Goal: Task Accomplishment & Management: Manage account settings

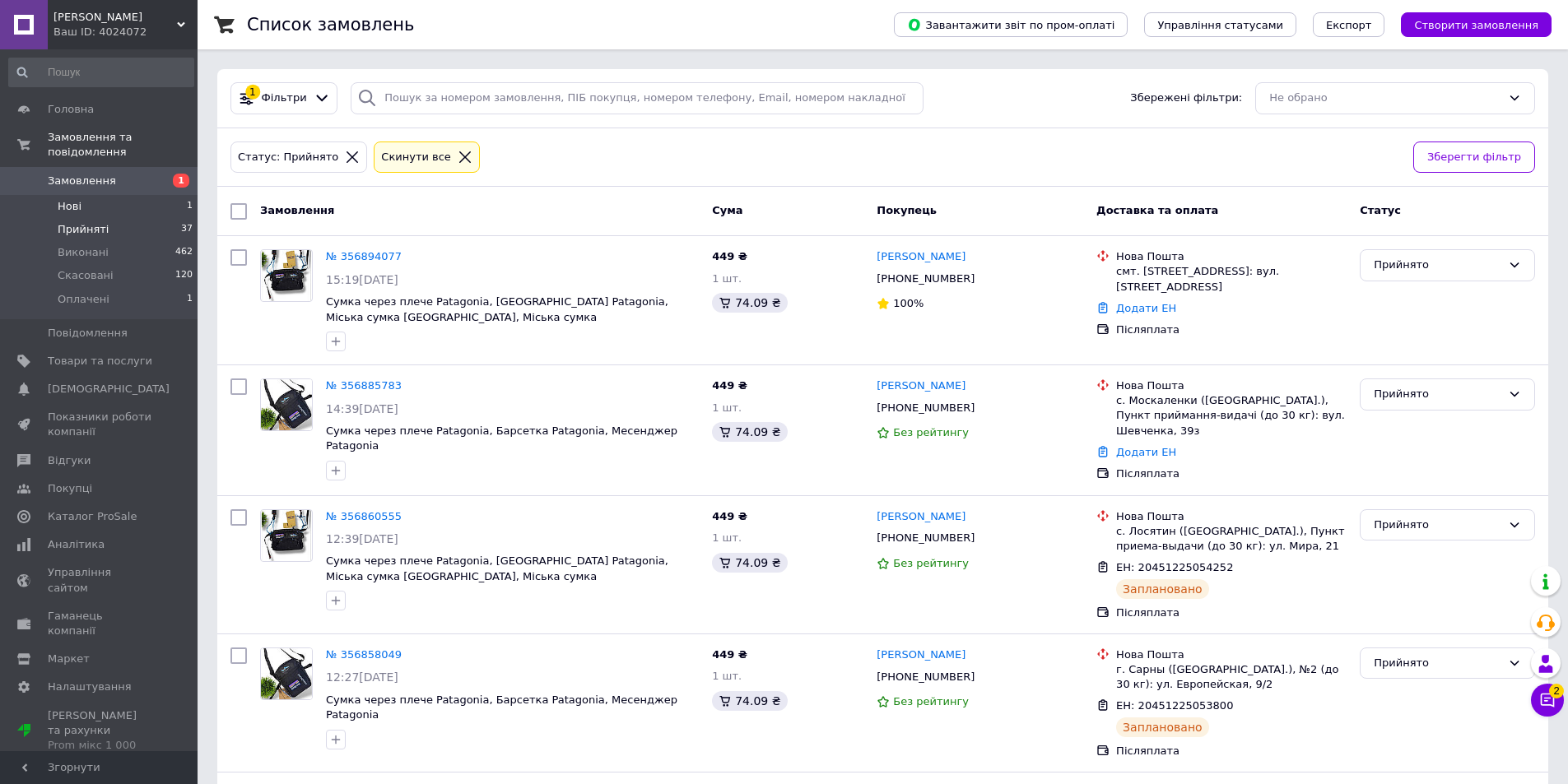
click at [147, 195] on li "Нові 1" at bounding box center [101, 207] width 203 height 23
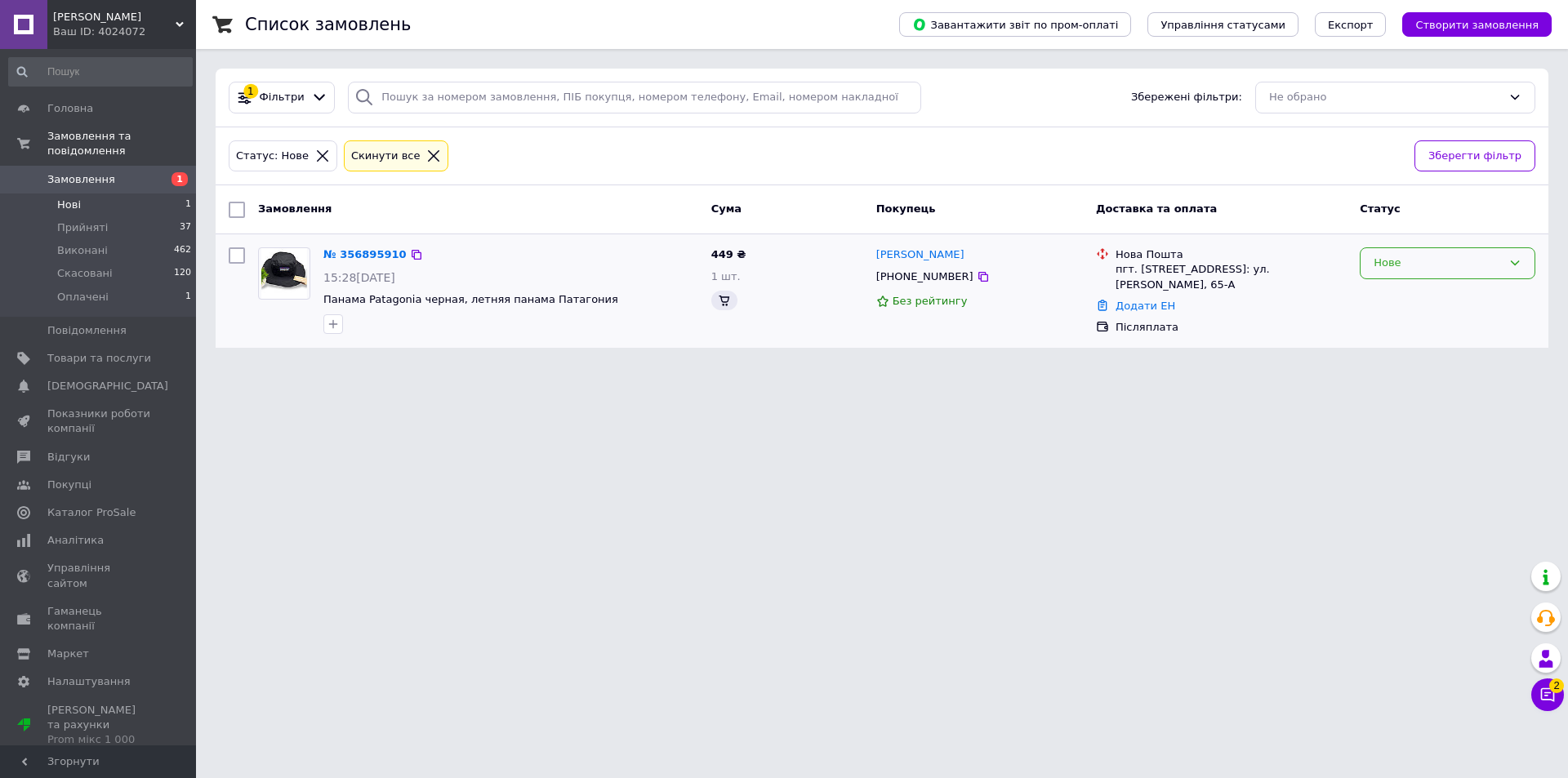
click at [1388, 269] on div "Нове" at bounding box center [1438, 263] width 128 height 17
click at [1381, 295] on li "Прийнято" at bounding box center [1448, 297] width 174 height 30
click at [159, 200] on li "Нові 1" at bounding box center [101, 205] width 201 height 23
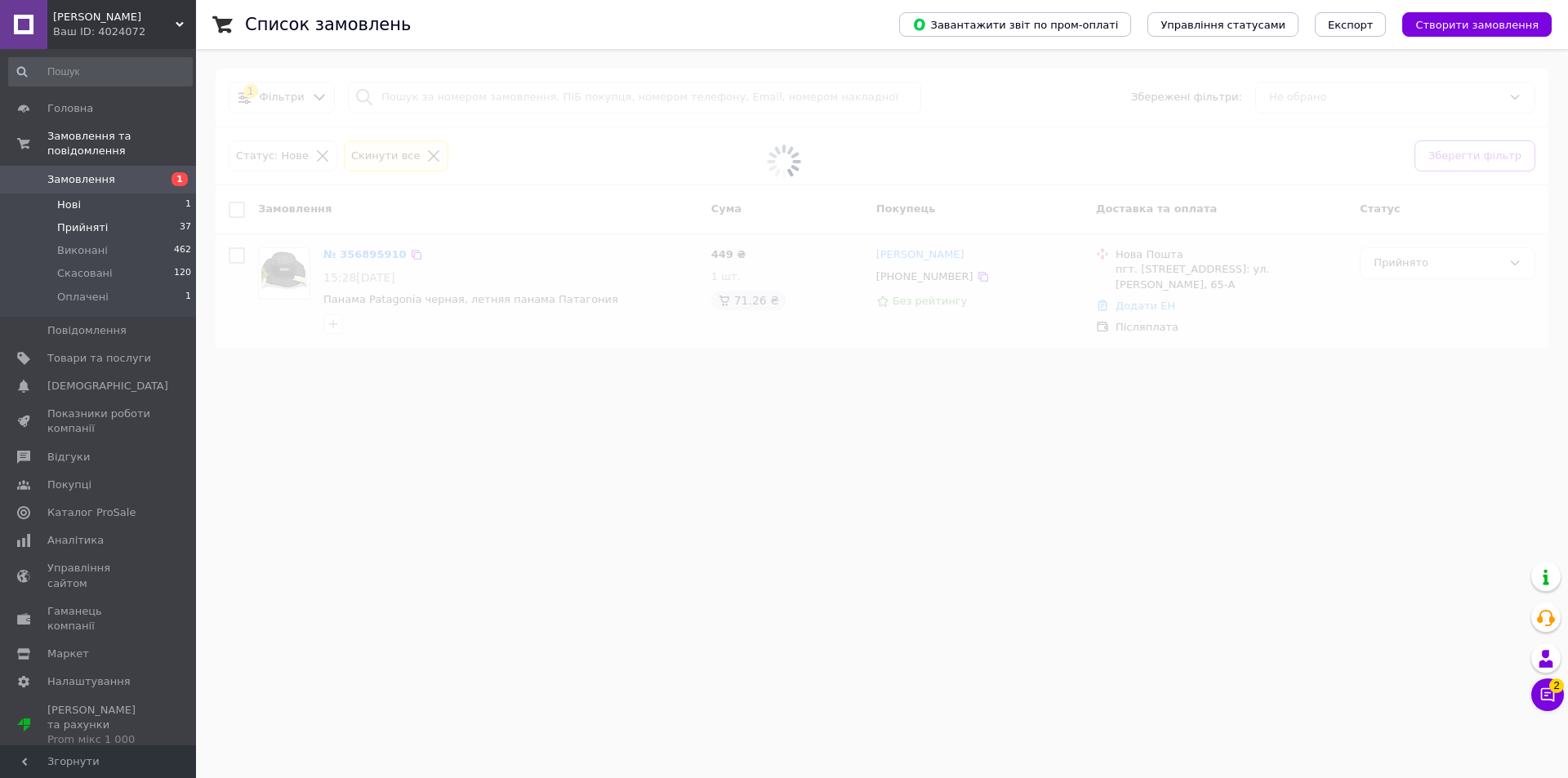
click at [164, 216] on li "Прийняті 37" at bounding box center [101, 227] width 201 height 23
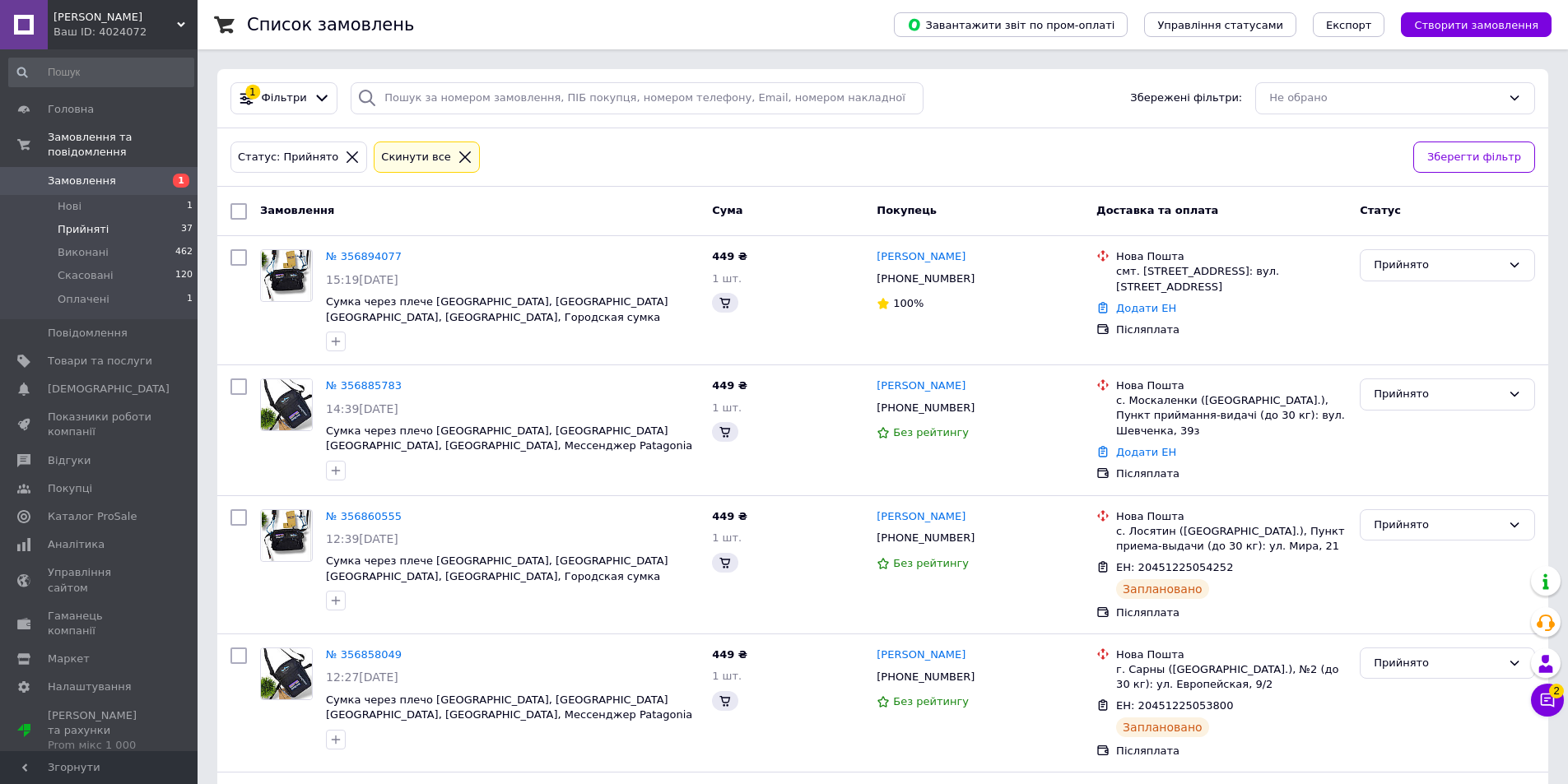
click at [98, 223] on li "Прийняті 37" at bounding box center [101, 229] width 203 height 23
click at [1545, 694] on icon at bounding box center [1547, 700] width 14 height 14
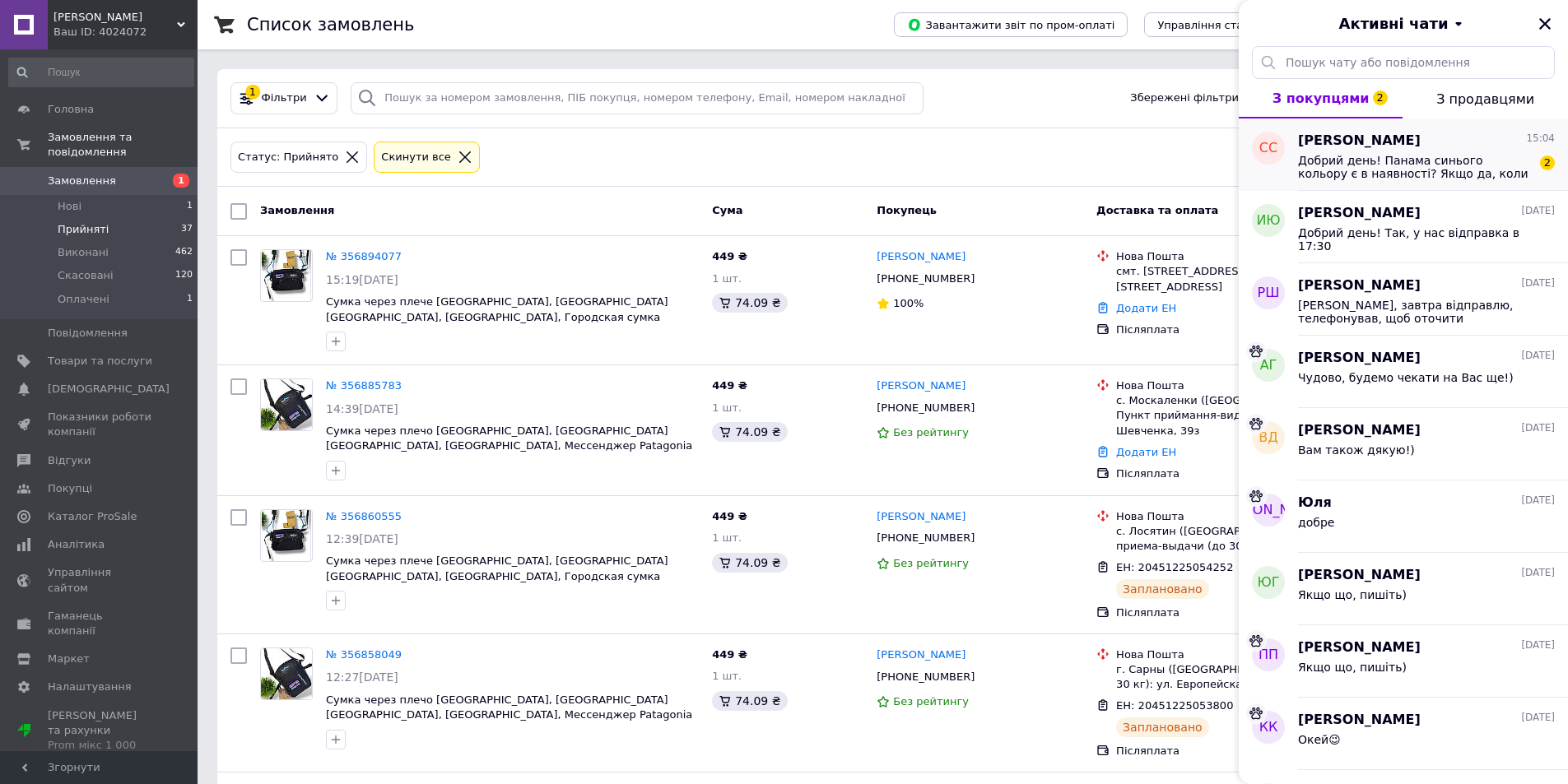
click at [1360, 160] on span "Добрий день! Панама синього кольору є в наявності? Якщо да, коли зможете відпра…" at bounding box center [1415, 167] width 233 height 26
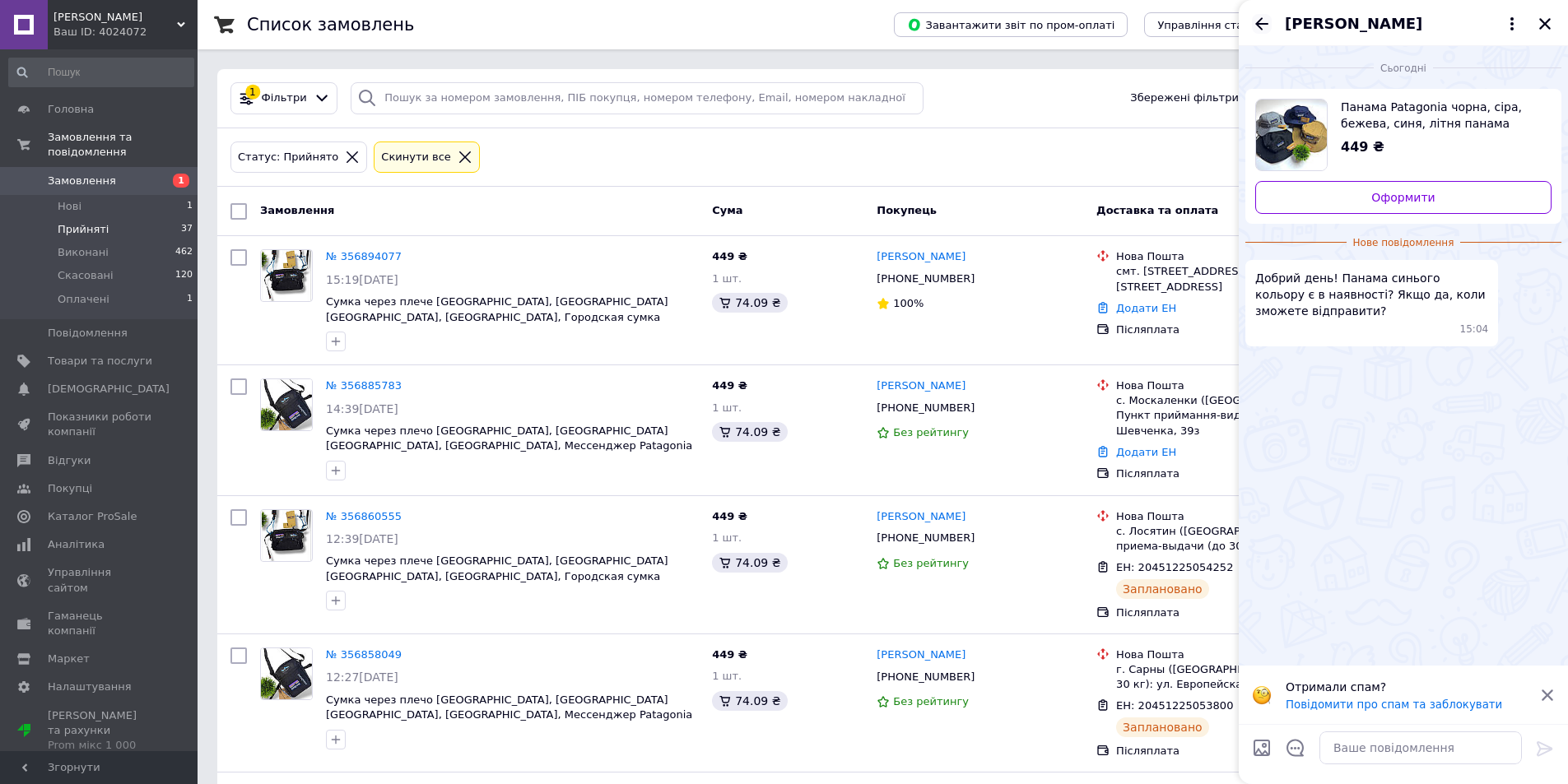
click at [1260, 27] on icon "Назад" at bounding box center [1262, 23] width 13 height 12
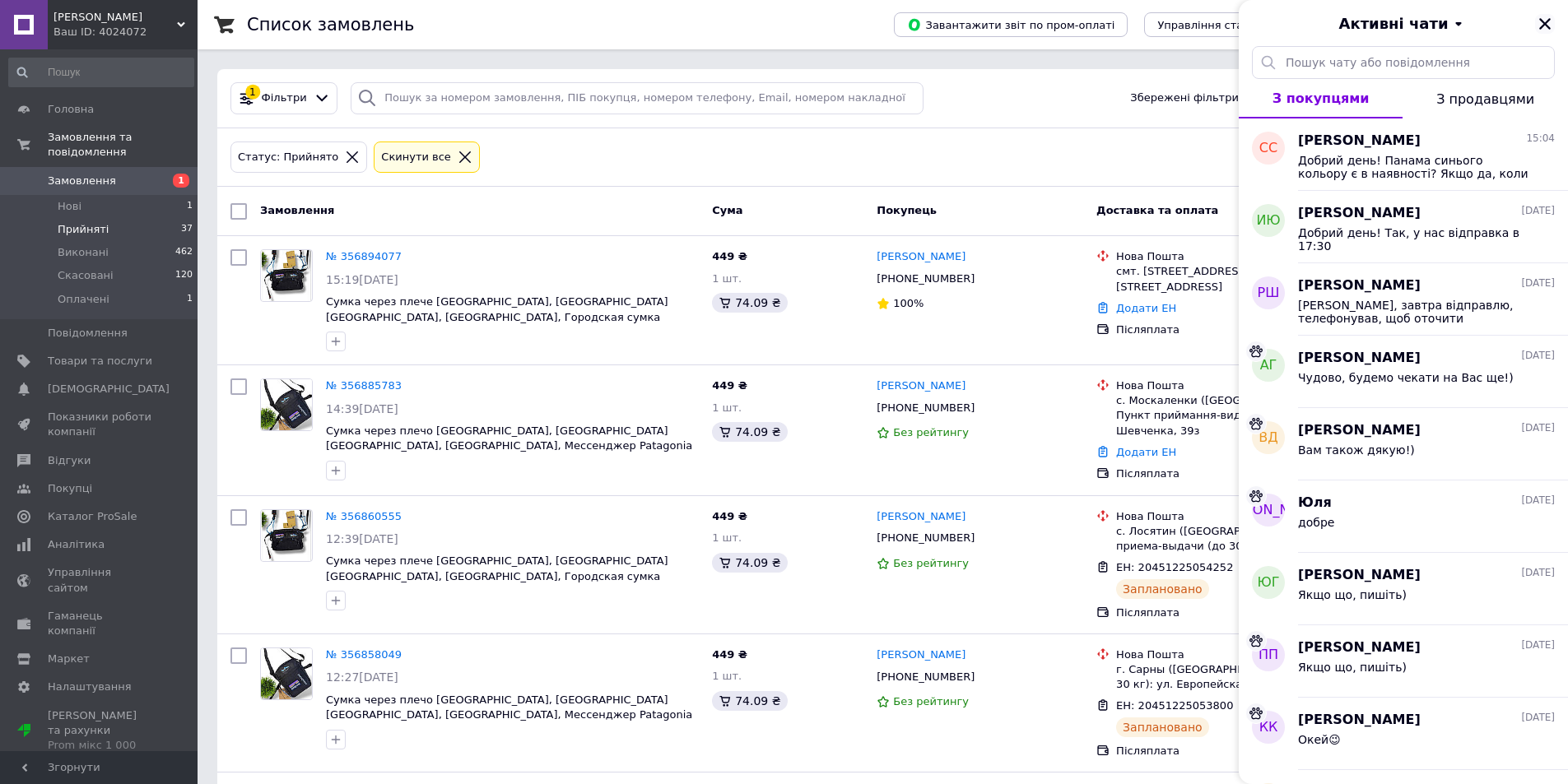
click at [1542, 21] on icon "Закрити" at bounding box center [1545, 24] width 12 height 12
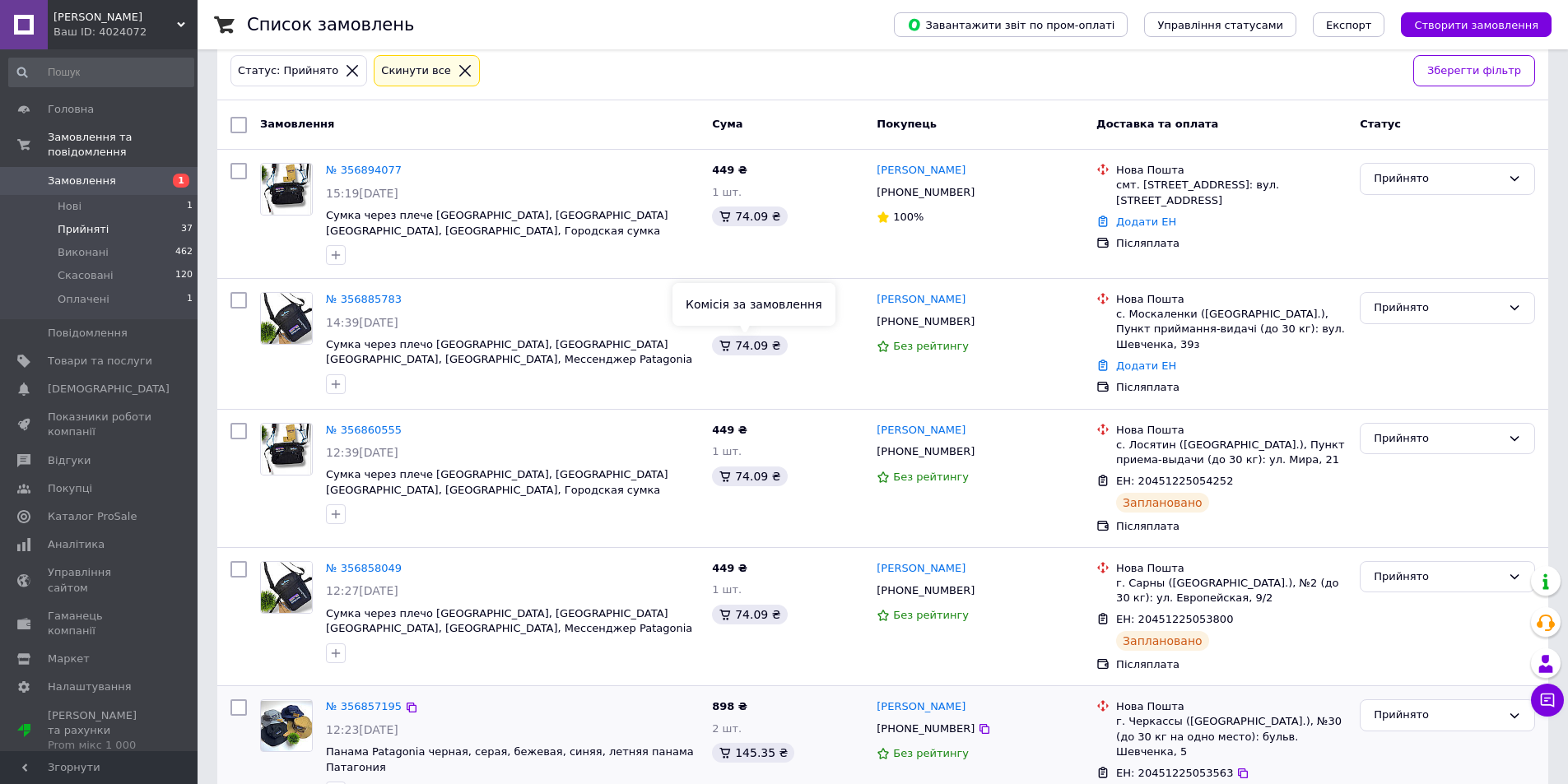
scroll to position [494, 0]
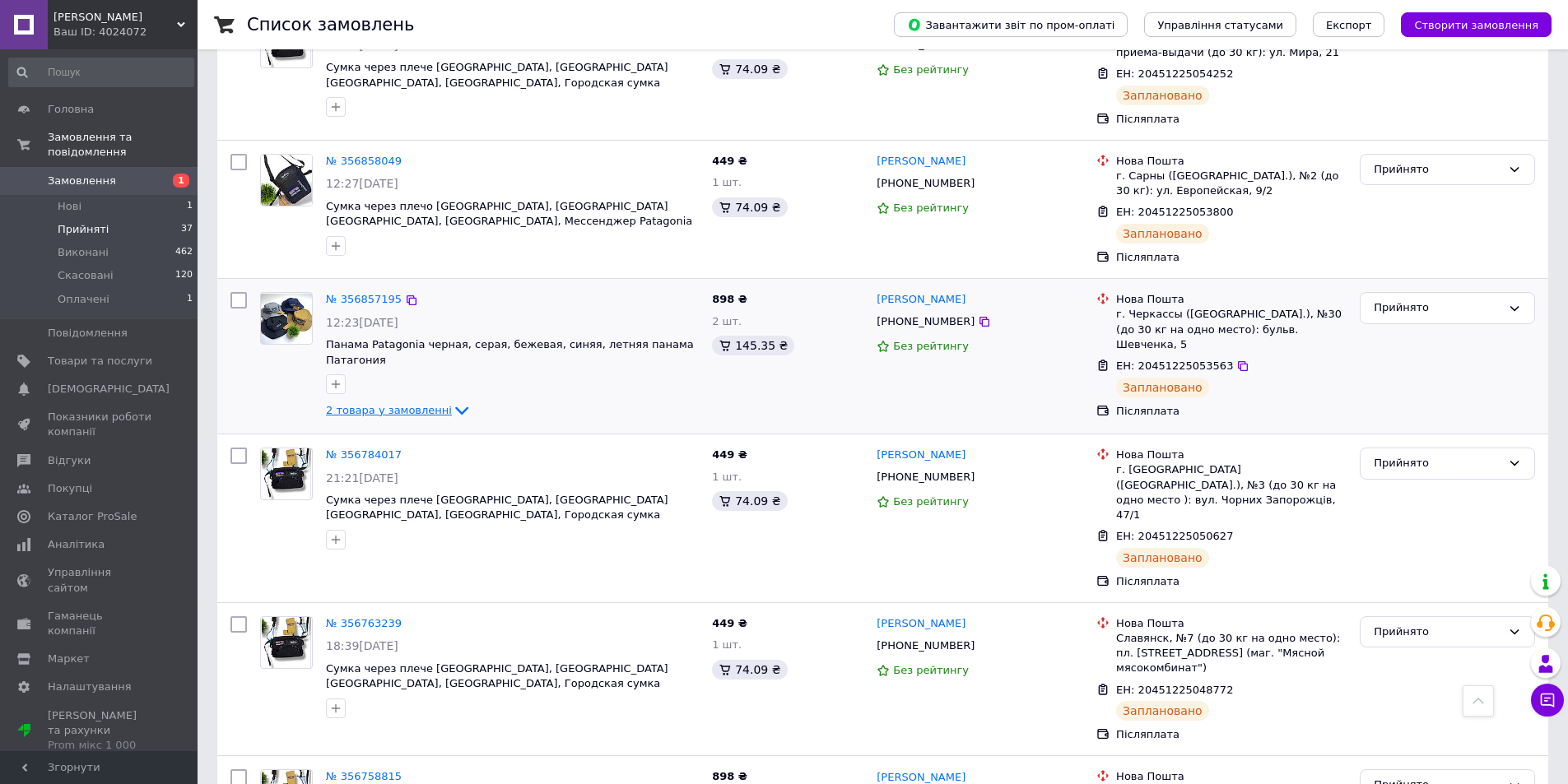
click at [400, 404] on span "2 товара у замовленні" at bounding box center [388, 410] width 126 height 12
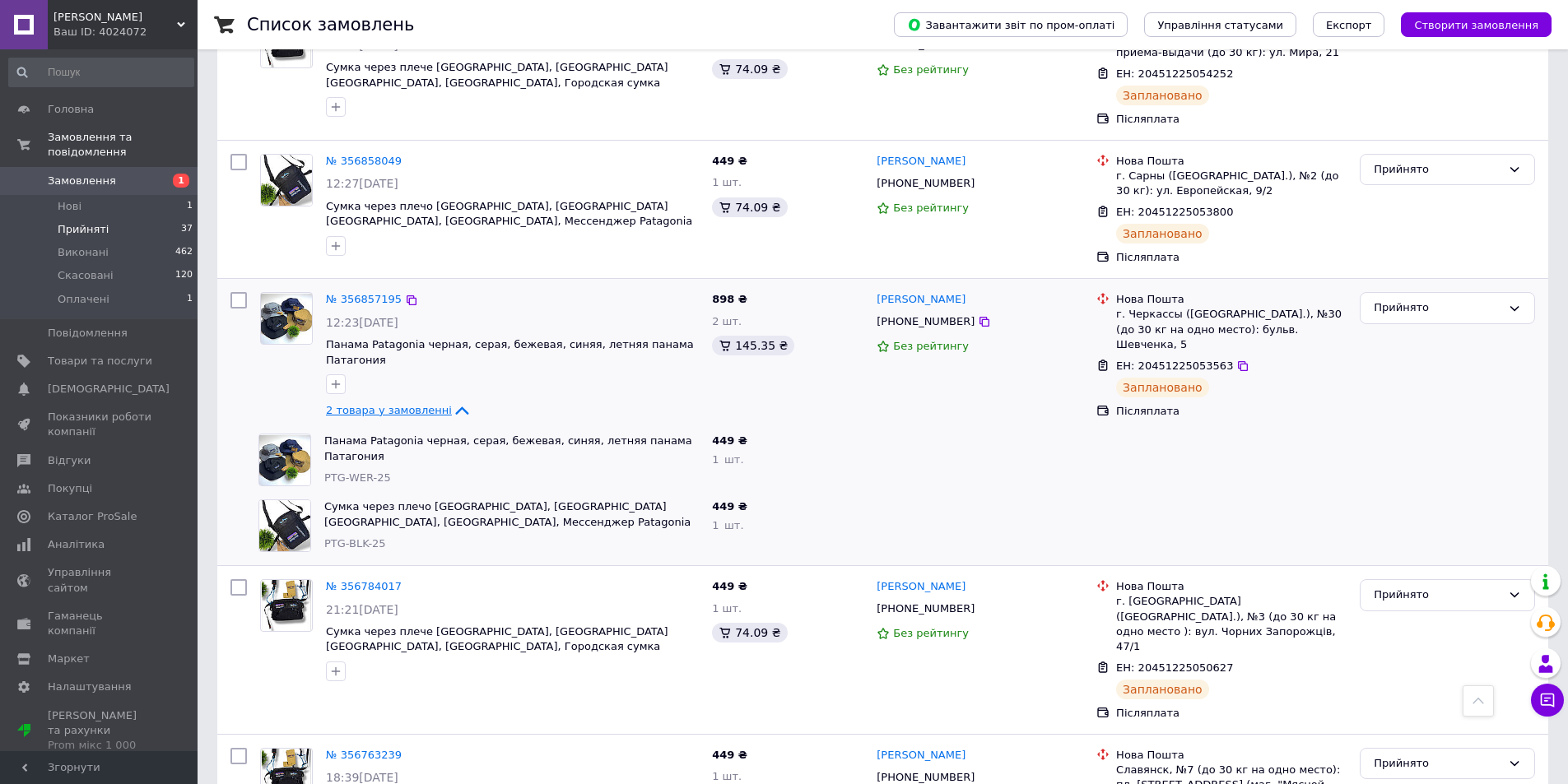
click at [434, 404] on span "2 товара у замовленні" at bounding box center [388, 410] width 126 height 12
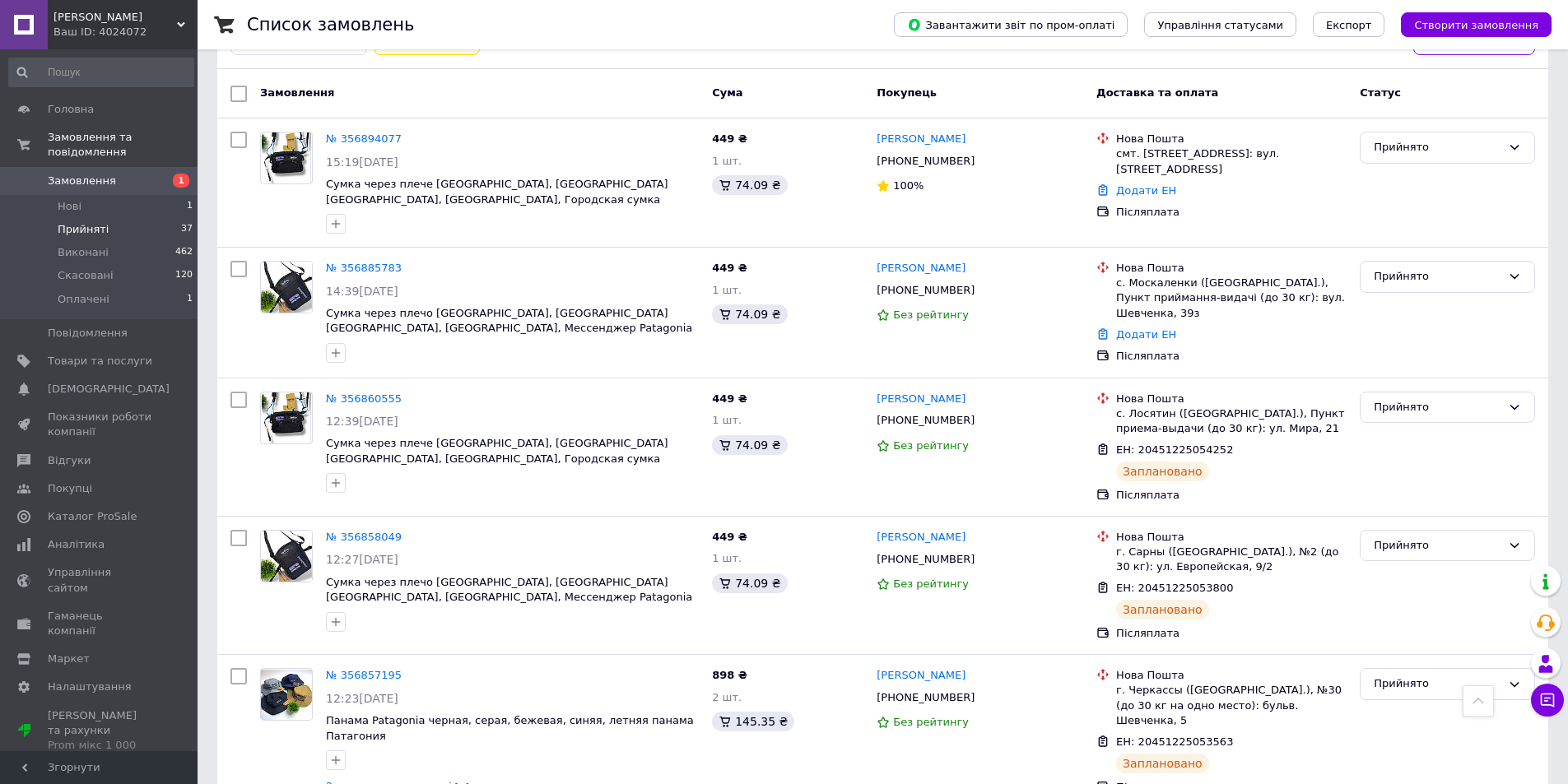
scroll to position [0, 0]
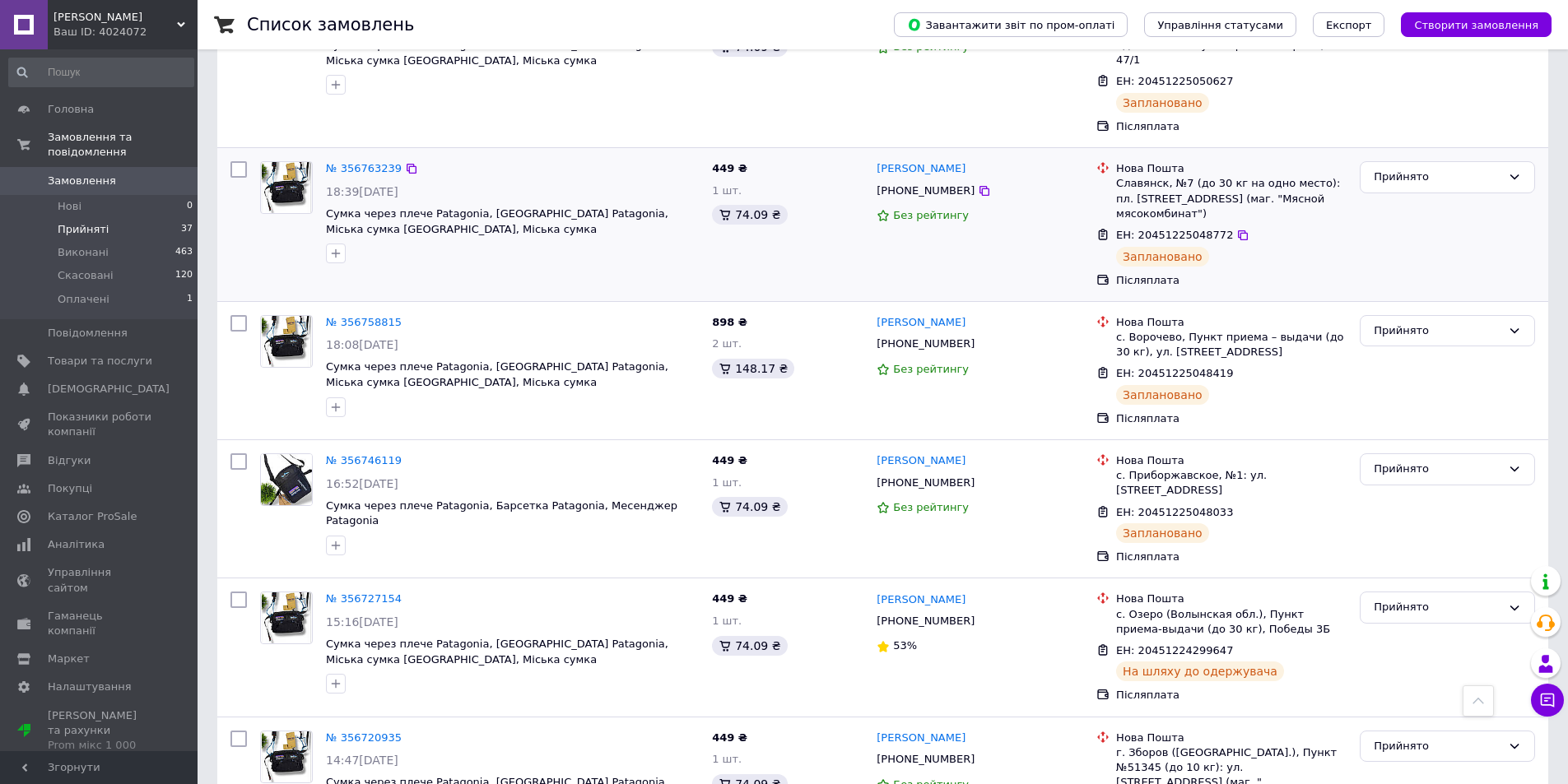
scroll to position [1069, 0]
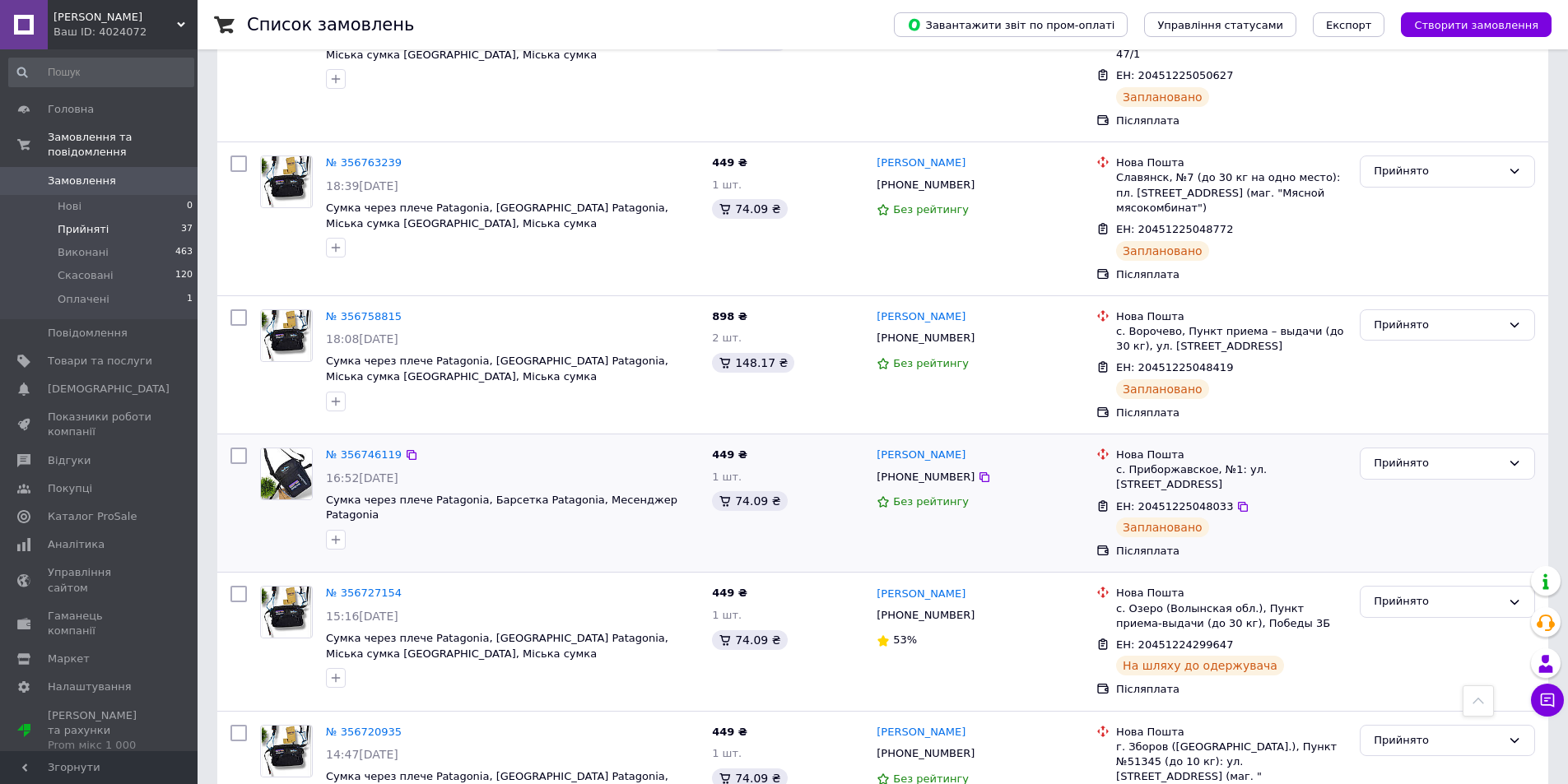
click at [284, 448] on img at bounding box center [286, 474] width 51 height 51
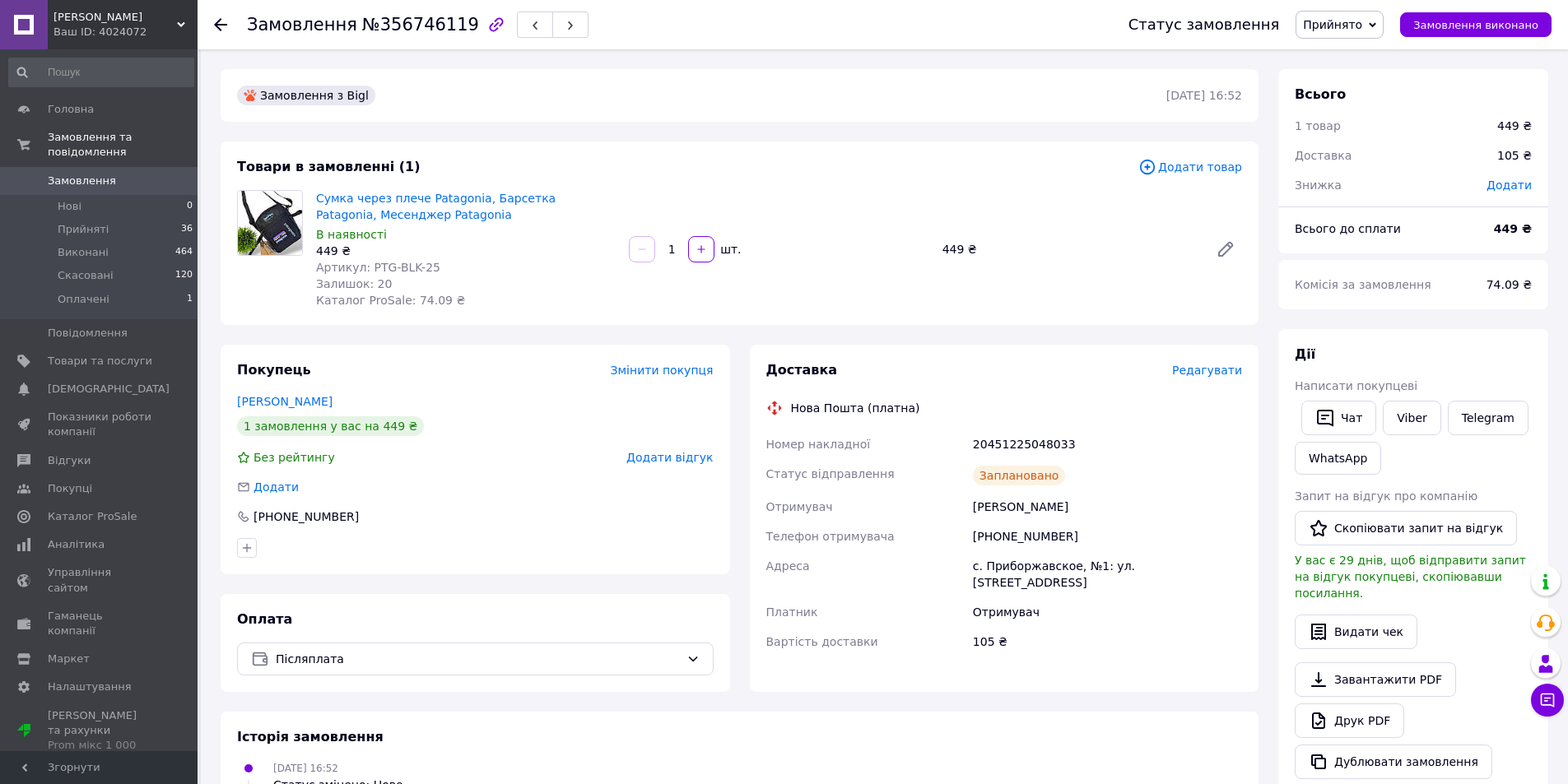
click at [1226, 376] on span "Редагувати" at bounding box center [1207, 370] width 70 height 13
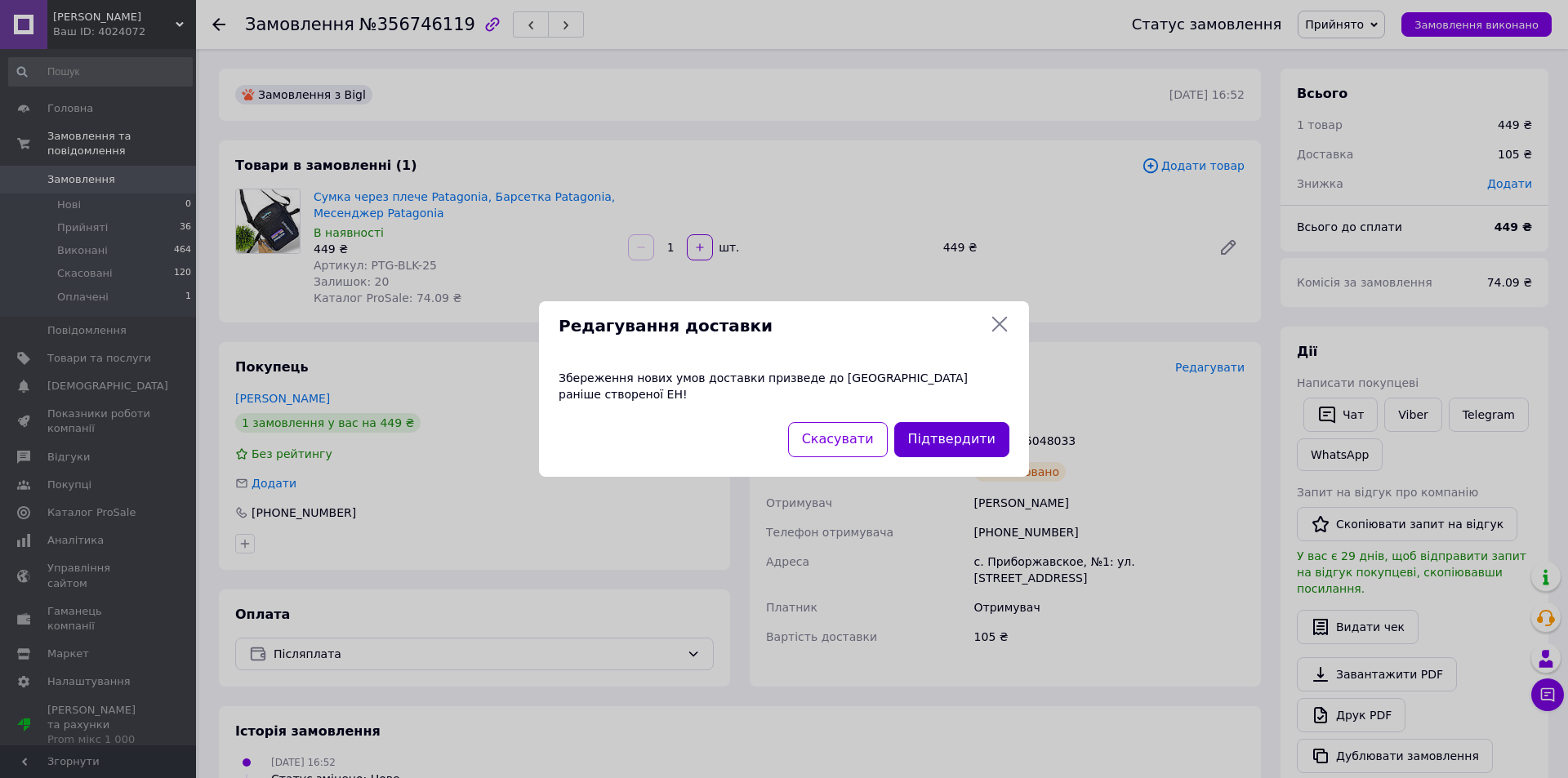
click at [948, 426] on button "Підтвердити" at bounding box center [952, 439] width 115 height 35
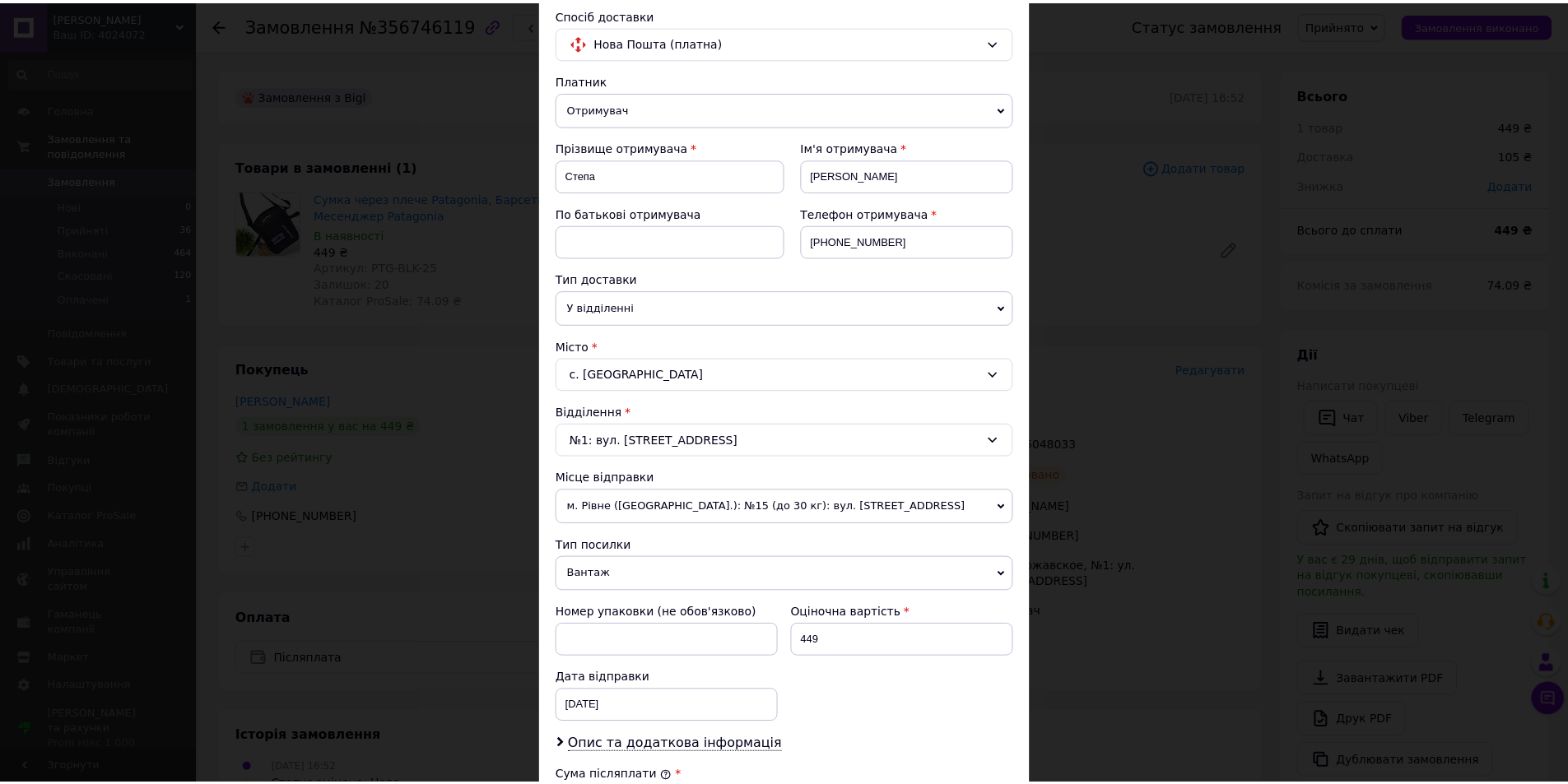
scroll to position [472, 0]
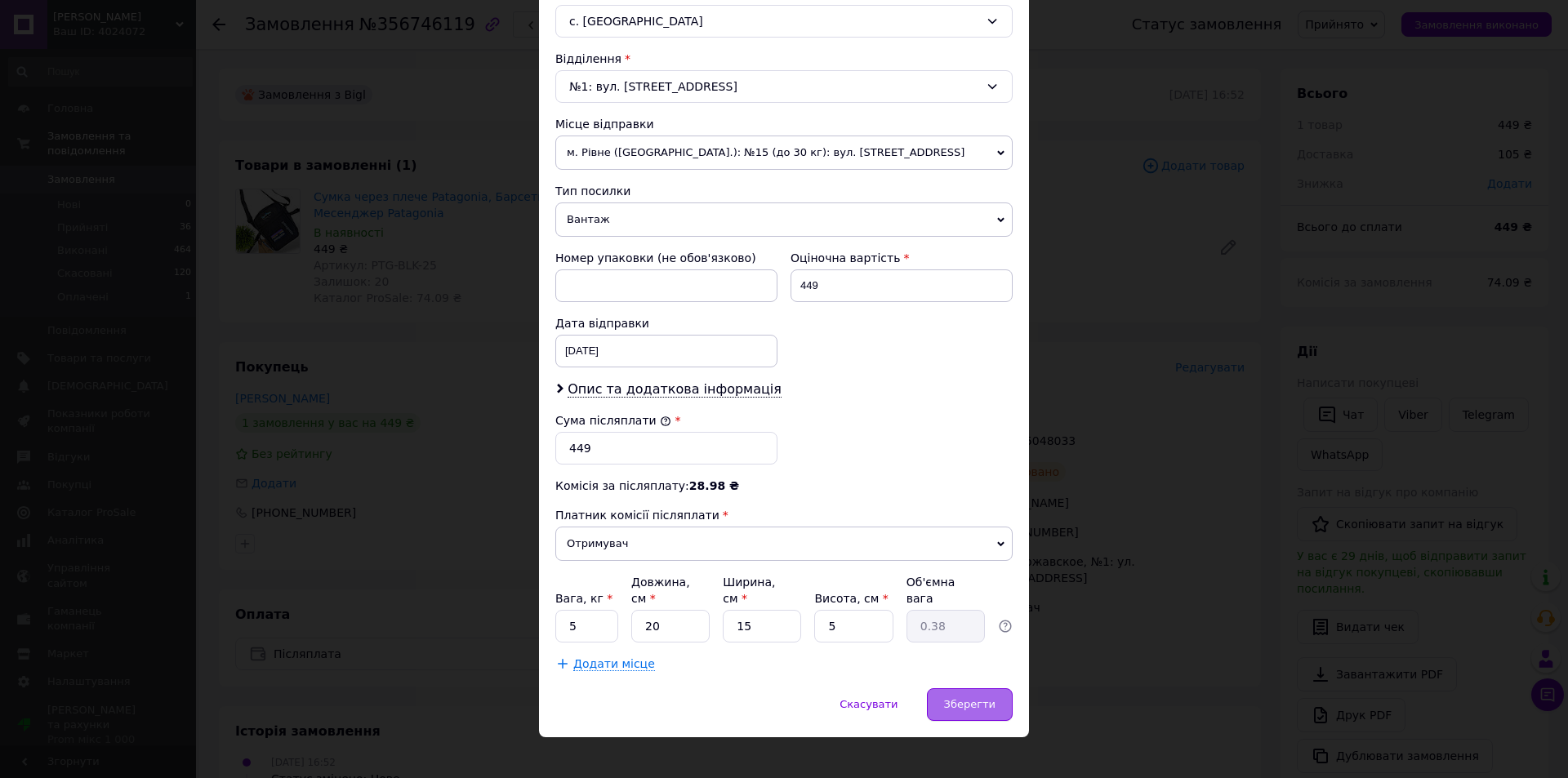
click at [968, 698] on span "Зберегти" at bounding box center [970, 704] width 52 height 12
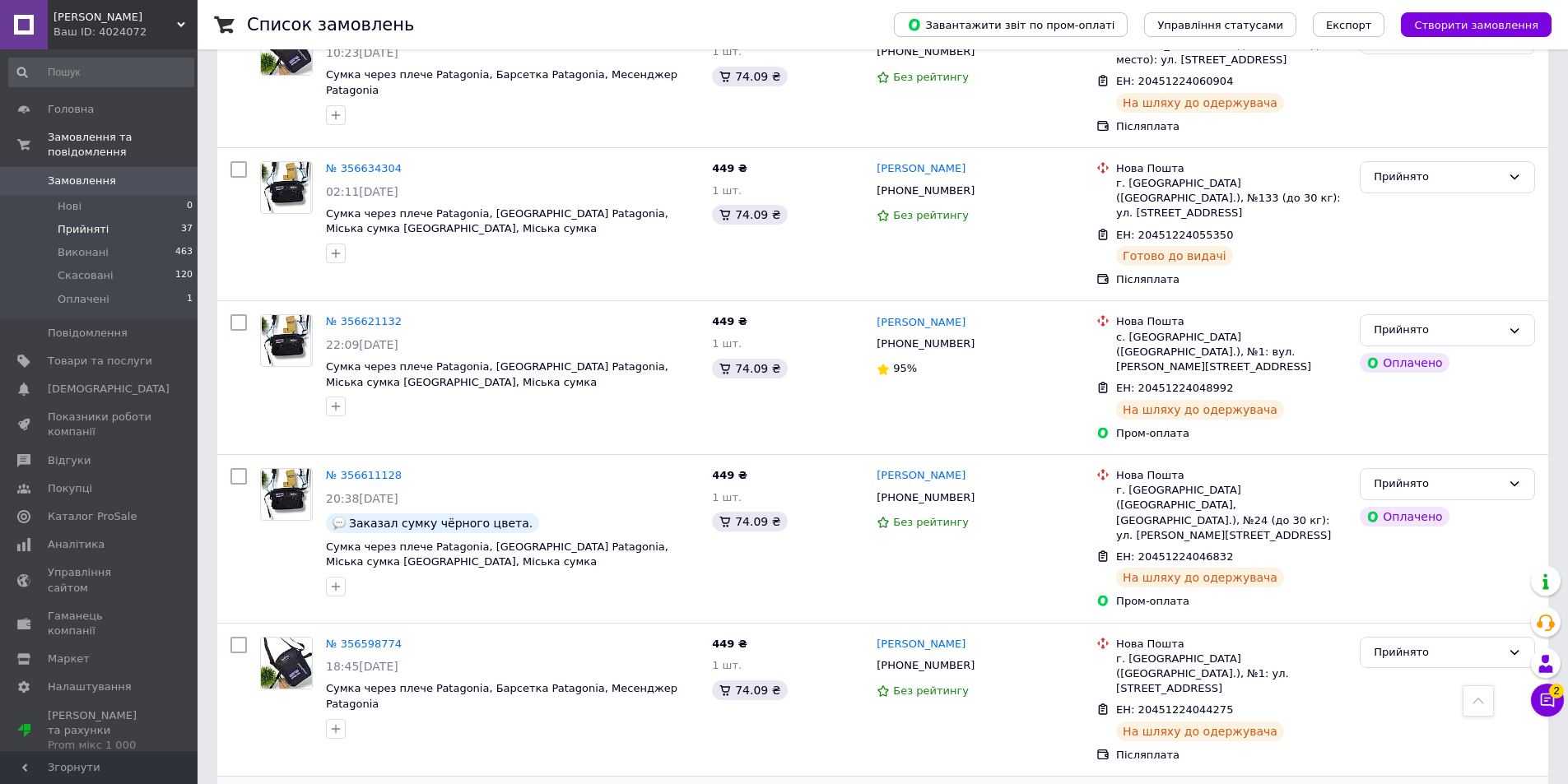
scroll to position [2300, 0]
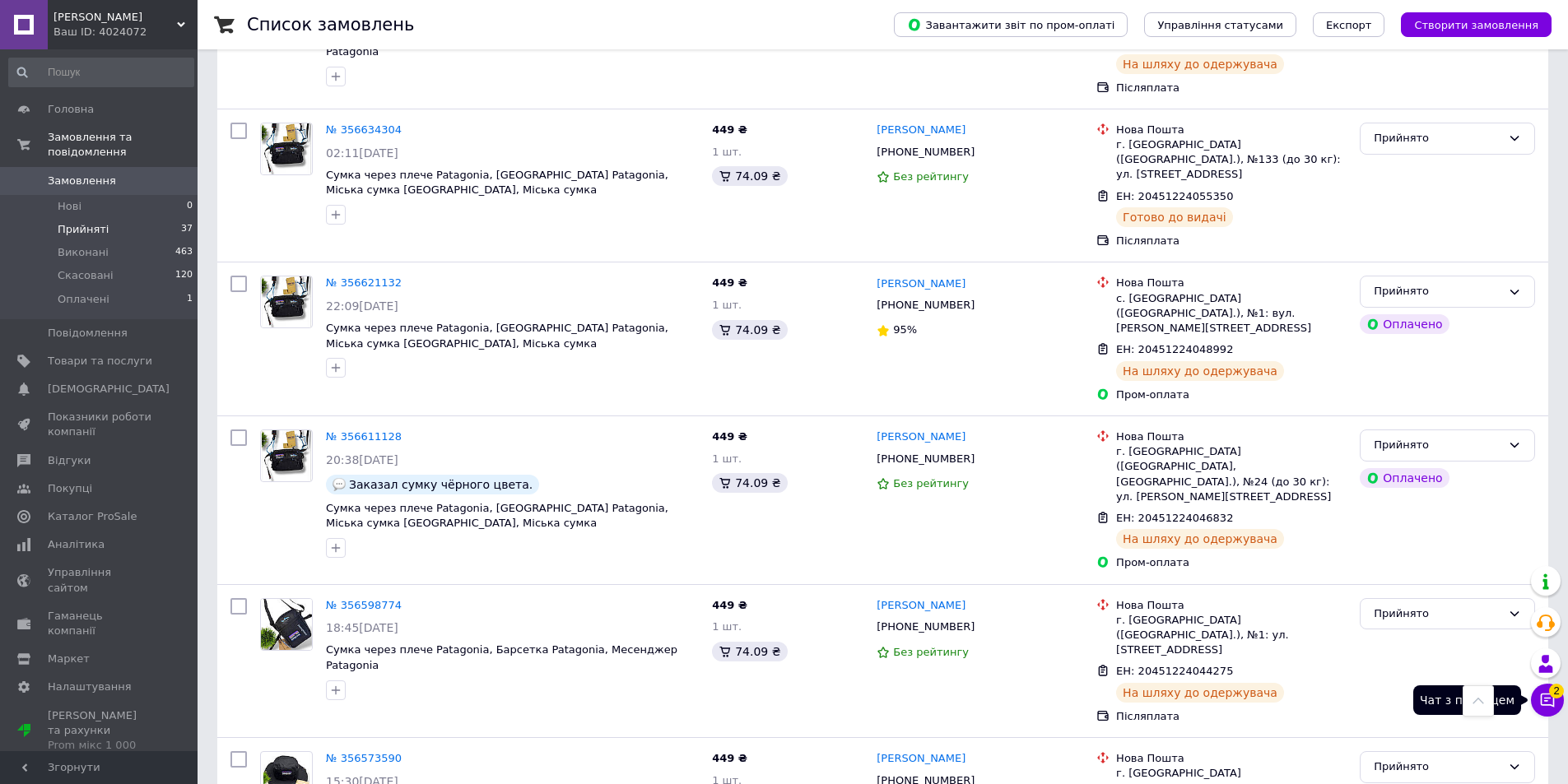
click at [1547, 692] on icon at bounding box center [1547, 700] width 16 height 16
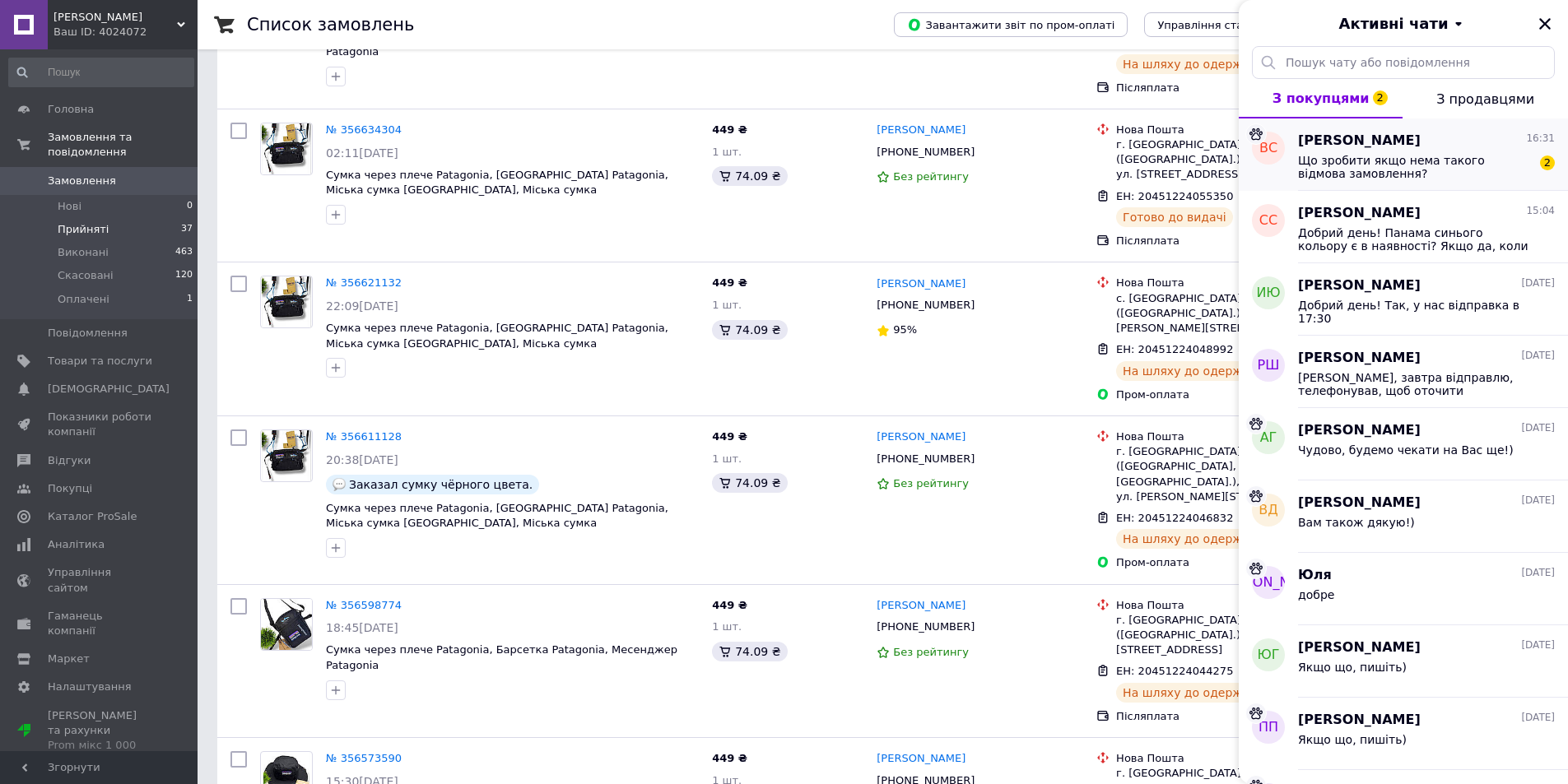
click at [1423, 171] on span "Що зробити якщо нема такого відмова замовлення?" at bounding box center [1415, 167] width 233 height 26
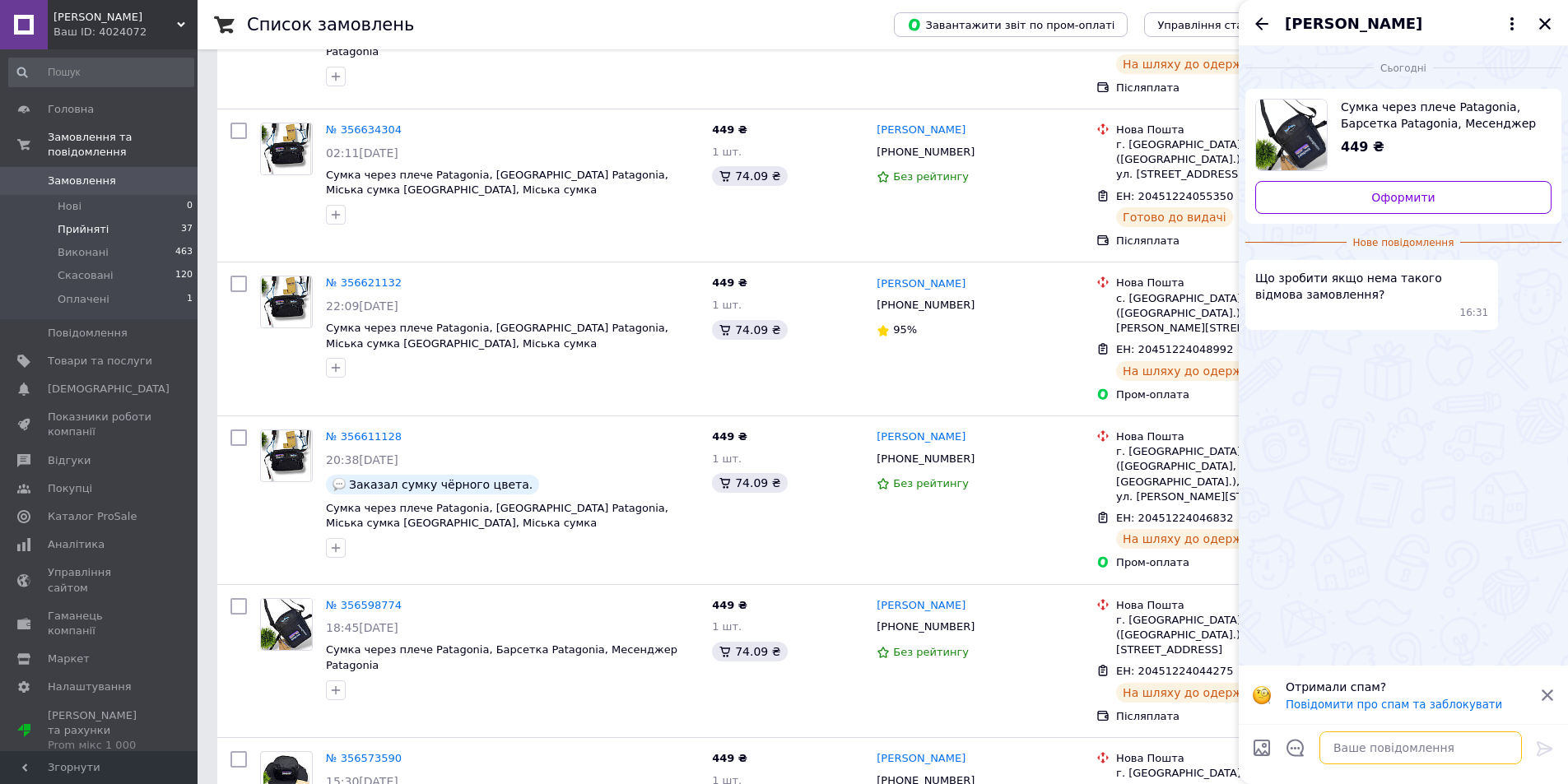
click at [1385, 750] on textarea at bounding box center [1421, 748] width 203 height 33
type textarea "Скиньте будь ласка скрін, зараз підкажу"
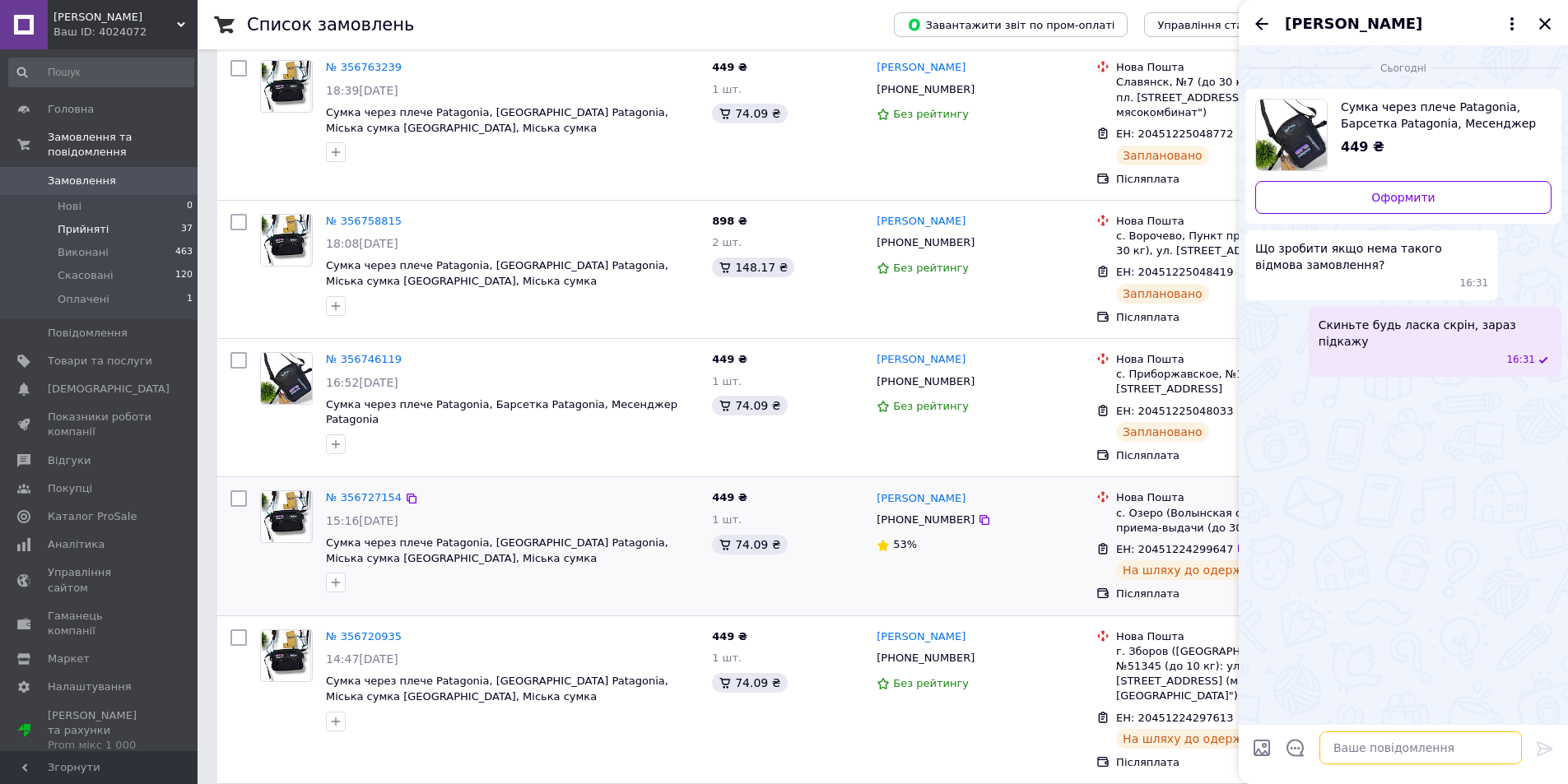
scroll to position [1148, 0]
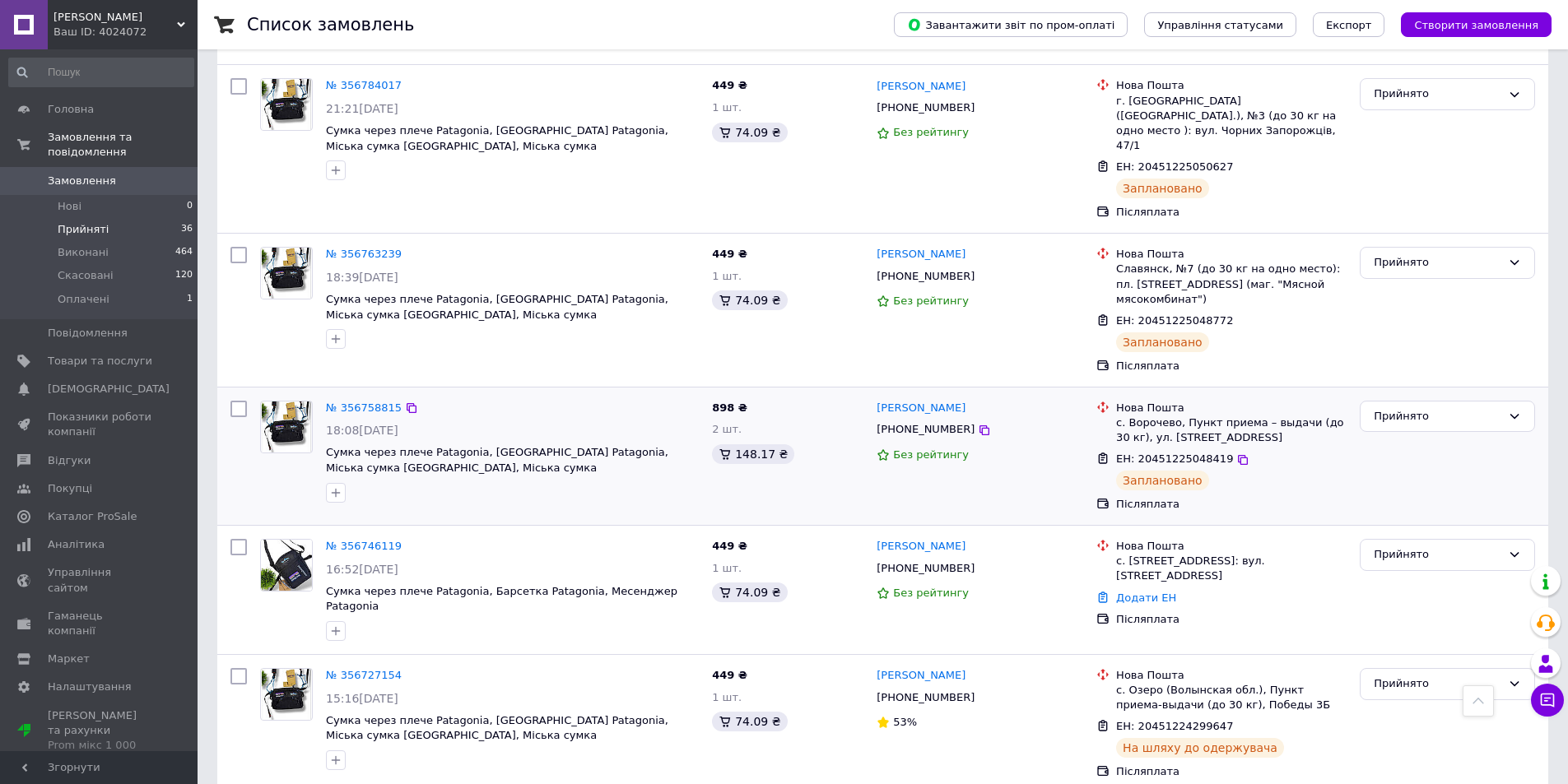
scroll to position [988, 0]
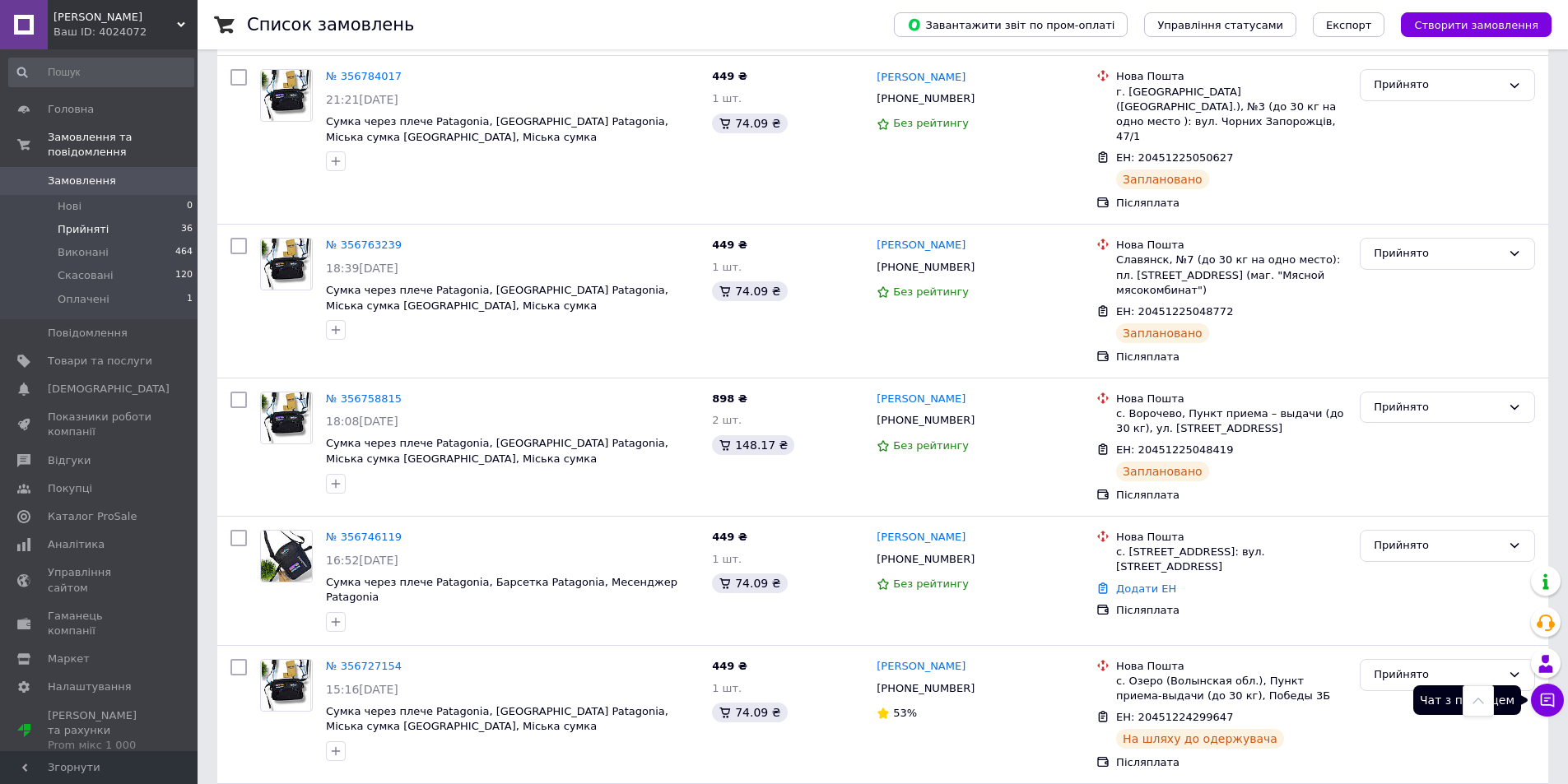
click at [1550, 707] on icon at bounding box center [1547, 700] width 16 height 16
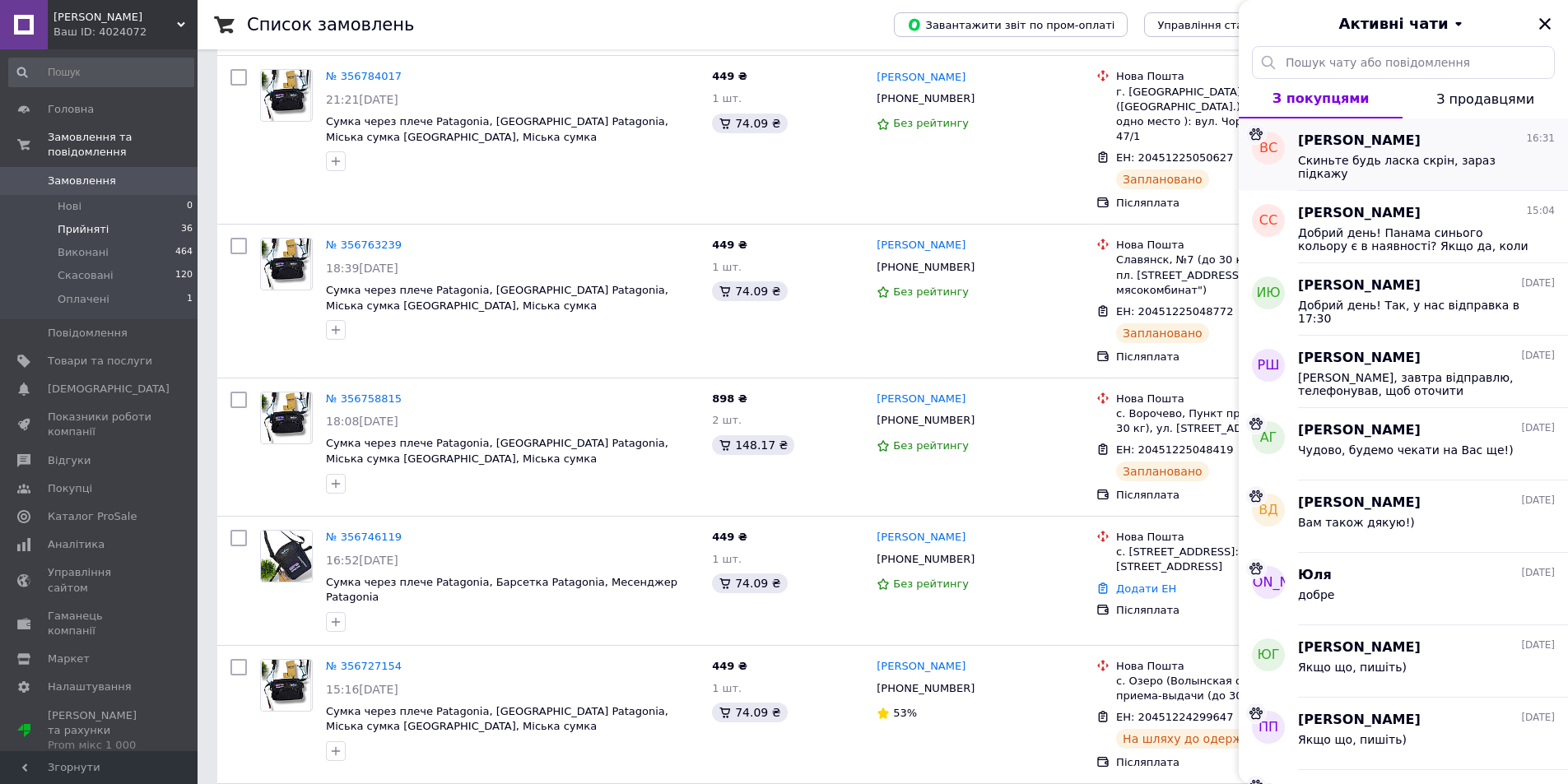
click at [1426, 167] on div "Скиньте будь ласка скрін, зараз підкажу" at bounding box center [1415, 167] width 233 height 26
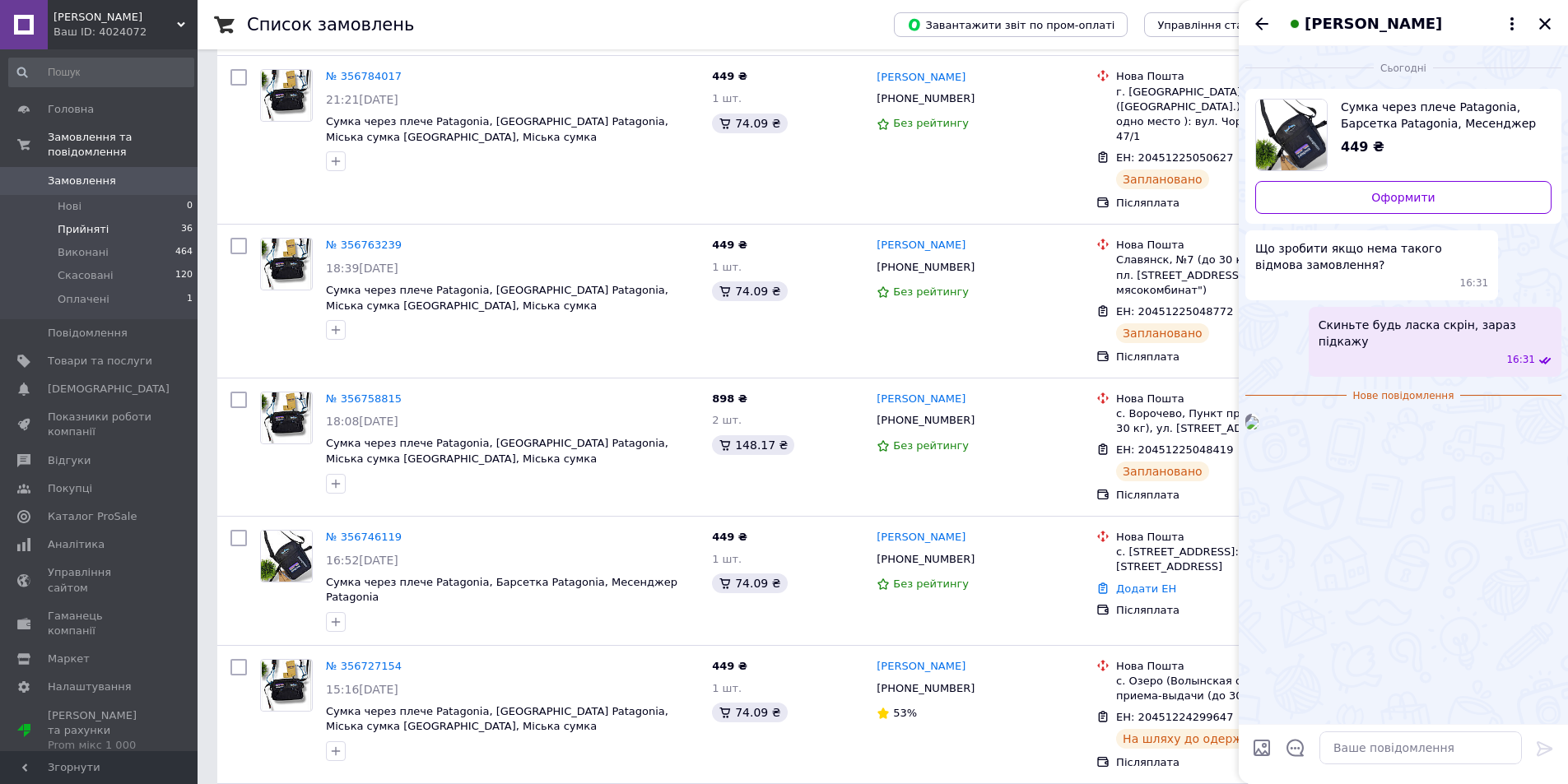
click at [1259, 430] on img at bounding box center [1252, 423] width 13 height 13
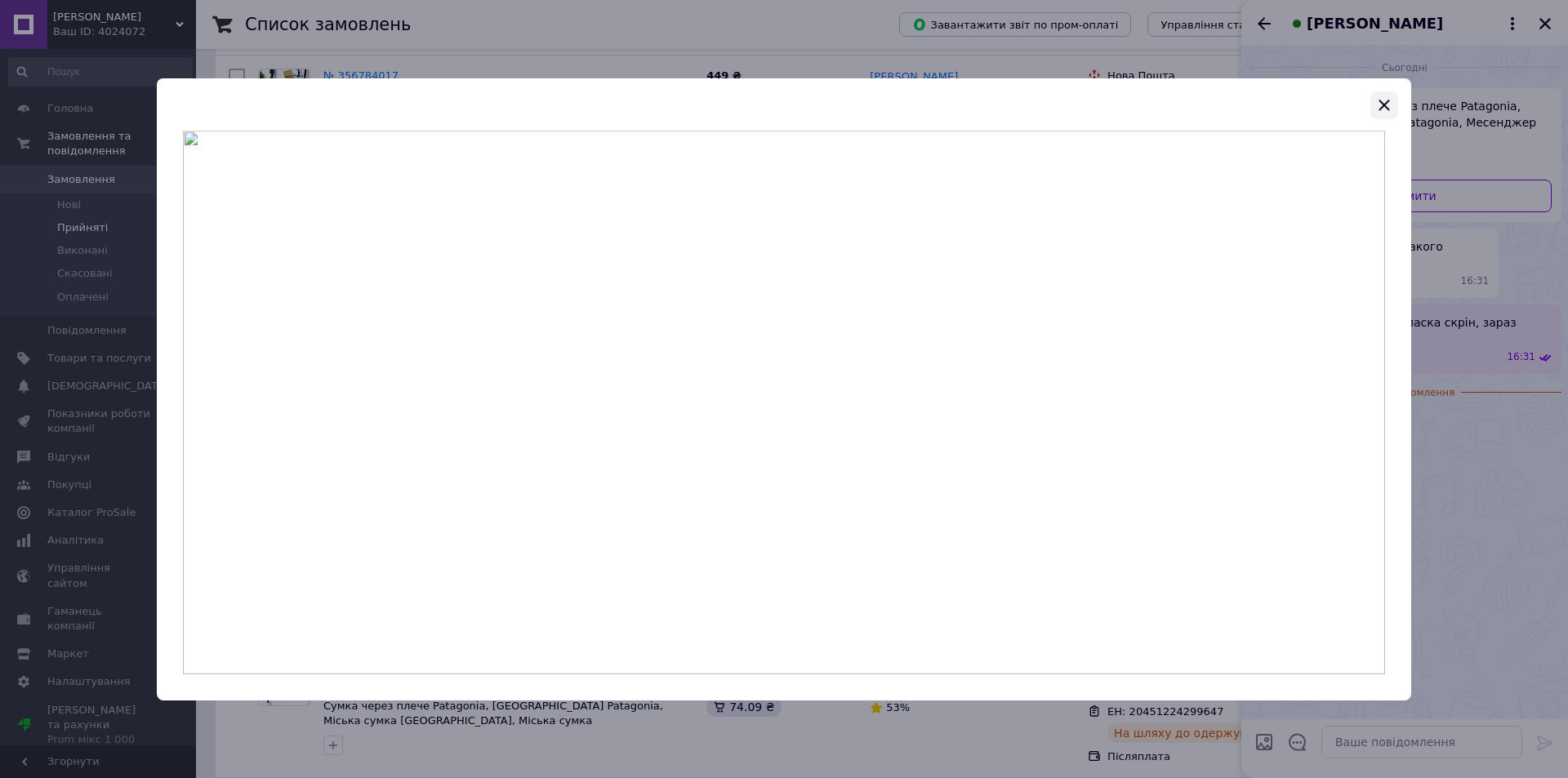
click at [1386, 103] on icon "button" at bounding box center [1384, 105] width 11 height 11
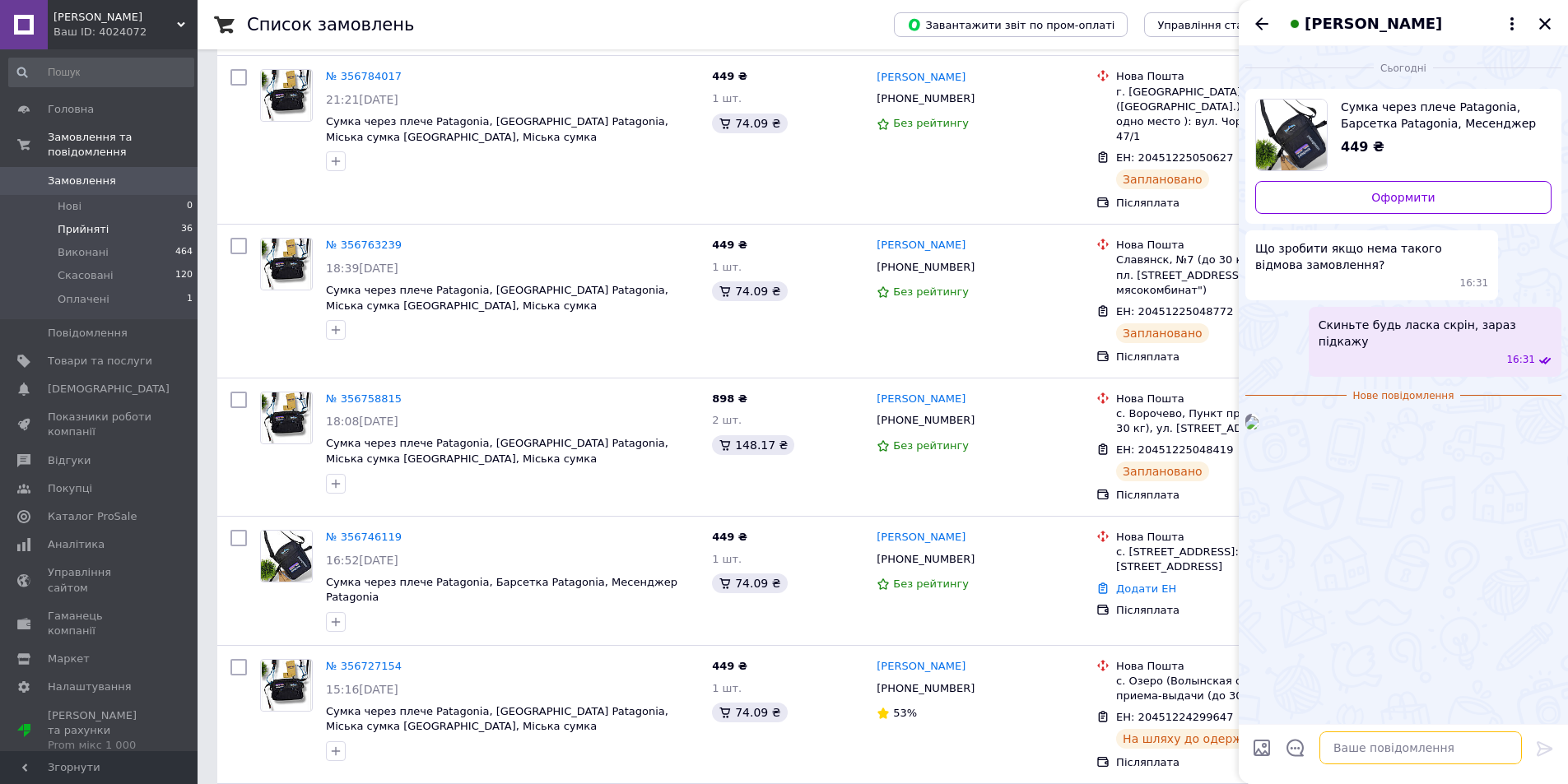
click at [1399, 758] on textarea at bounding box center [1421, 748] width 203 height 33
type textarea "Нажміть на три крапочки"
click at [1259, 399] on img at bounding box center [1252, 392] width 13 height 13
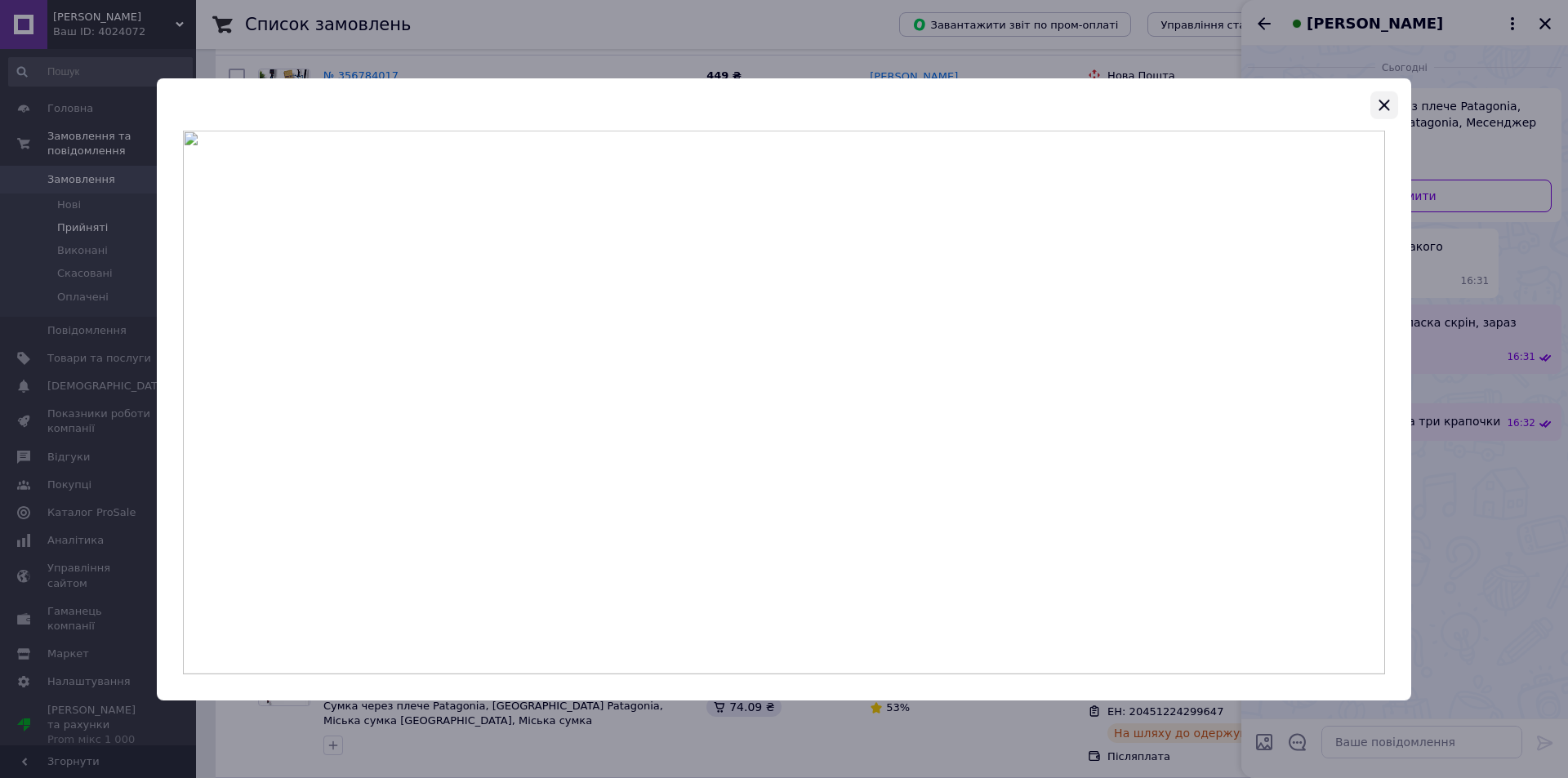
click at [1377, 101] on icon "button" at bounding box center [1385, 105] width 20 height 20
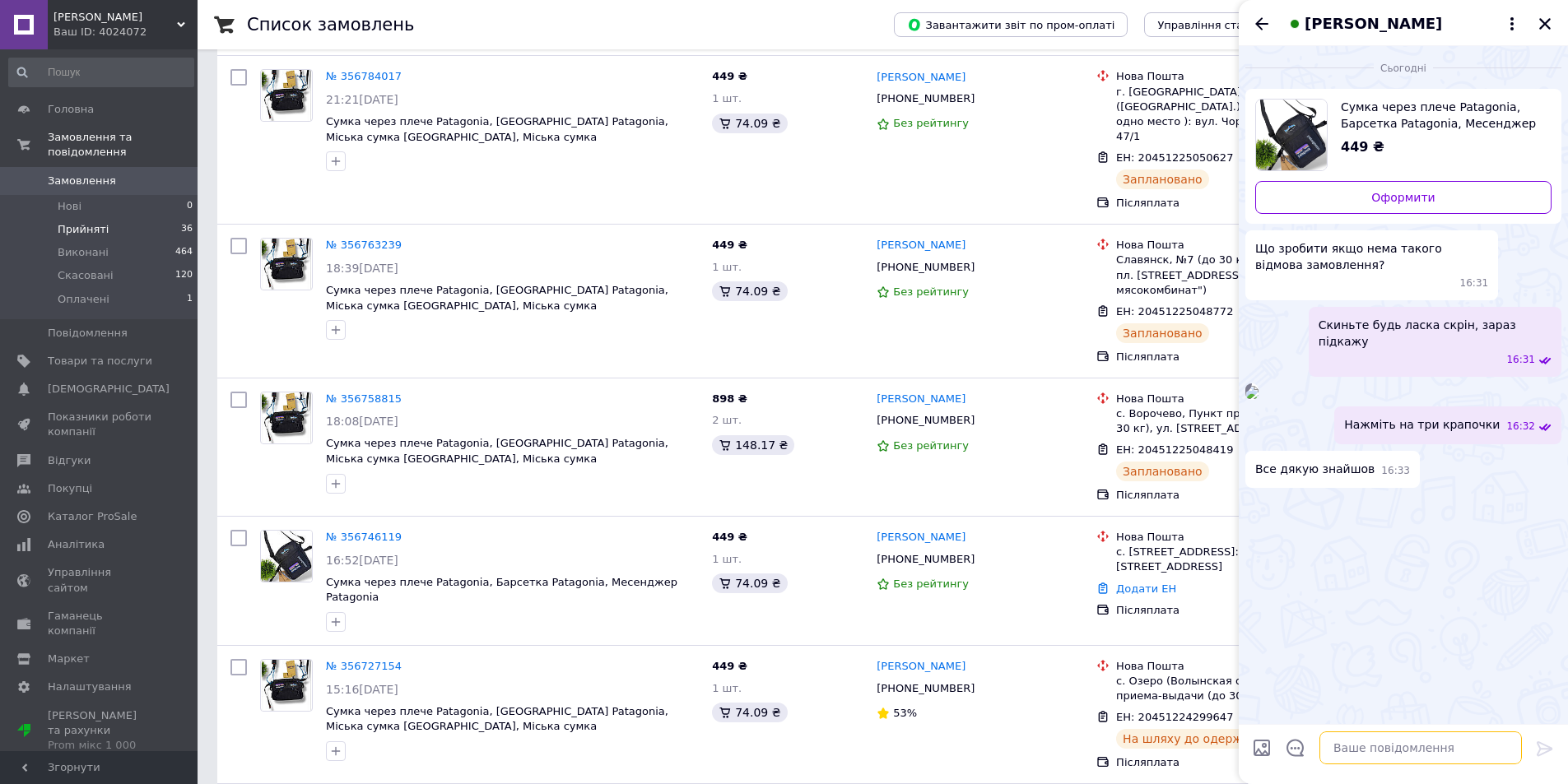
click at [1378, 743] on textarea at bounding box center [1421, 748] width 203 height 33
type textarea "Будь ласка, якщо що, пишіть)"
click at [1549, 26] on icon "Закрити" at bounding box center [1545, 24] width 15 height 15
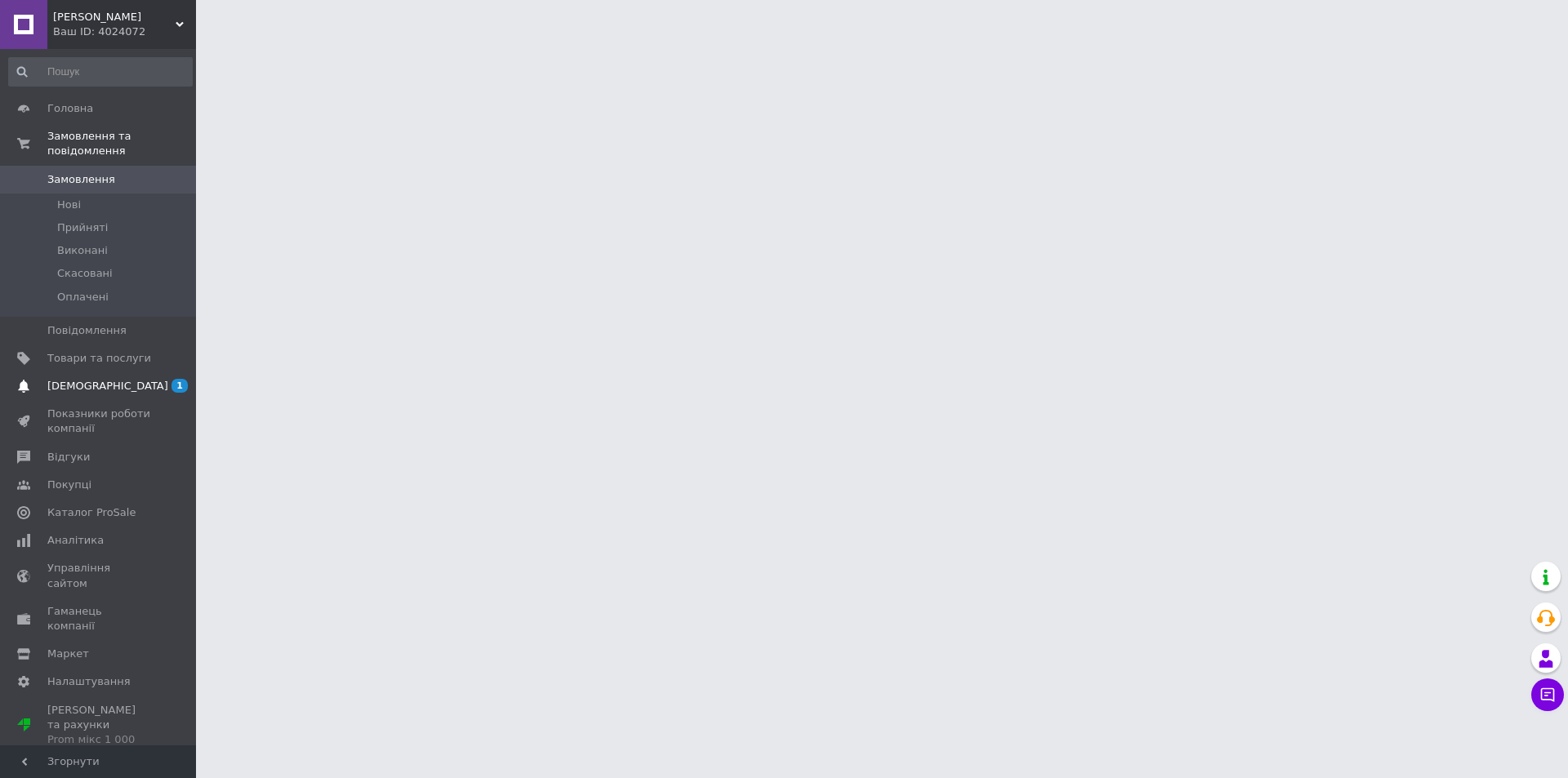
click at [154, 379] on span "1 0" at bounding box center [173, 386] width 45 height 15
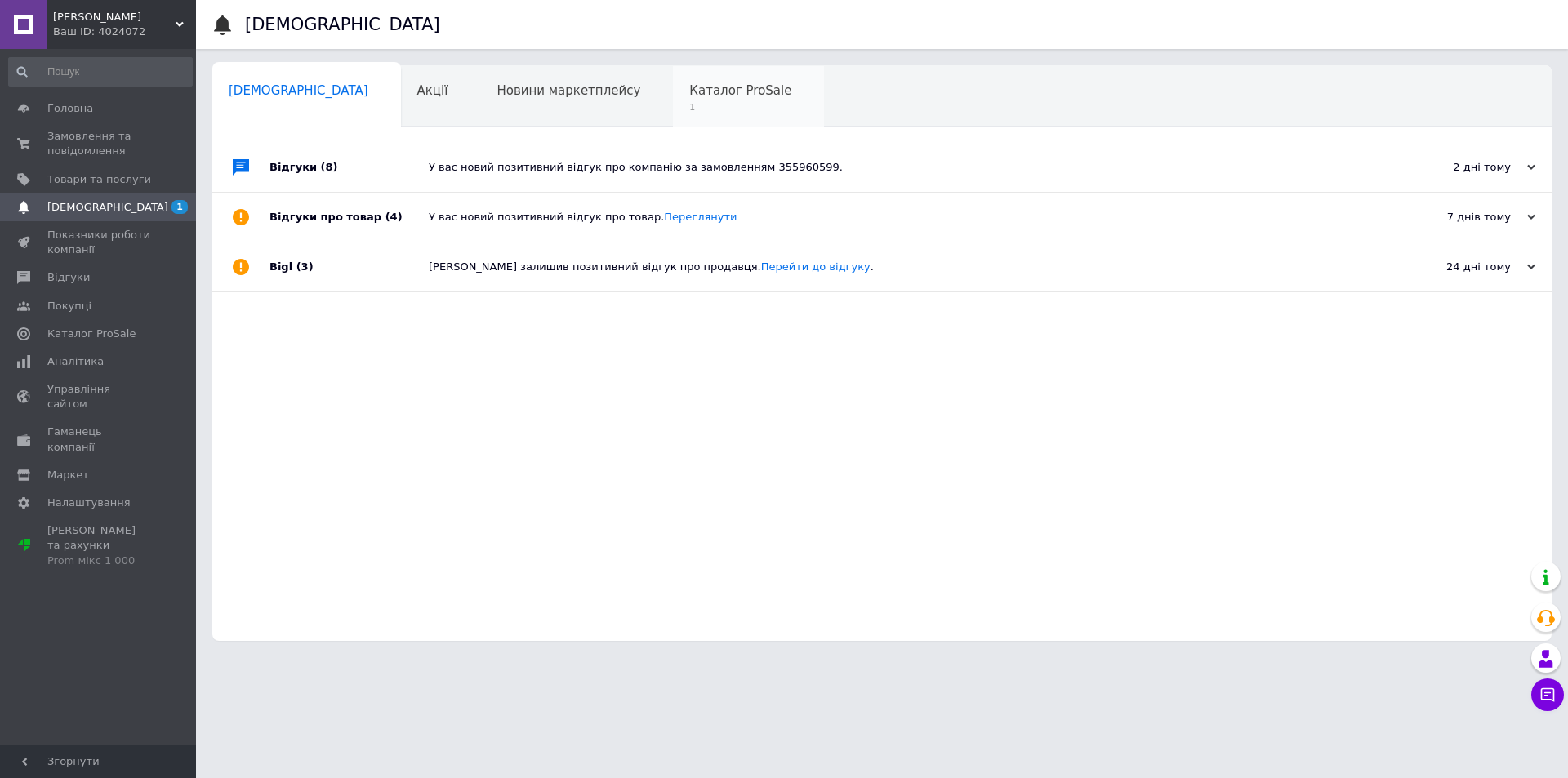
click at [673, 80] on div "Каталог ProSale 1" at bounding box center [748, 97] width 151 height 62
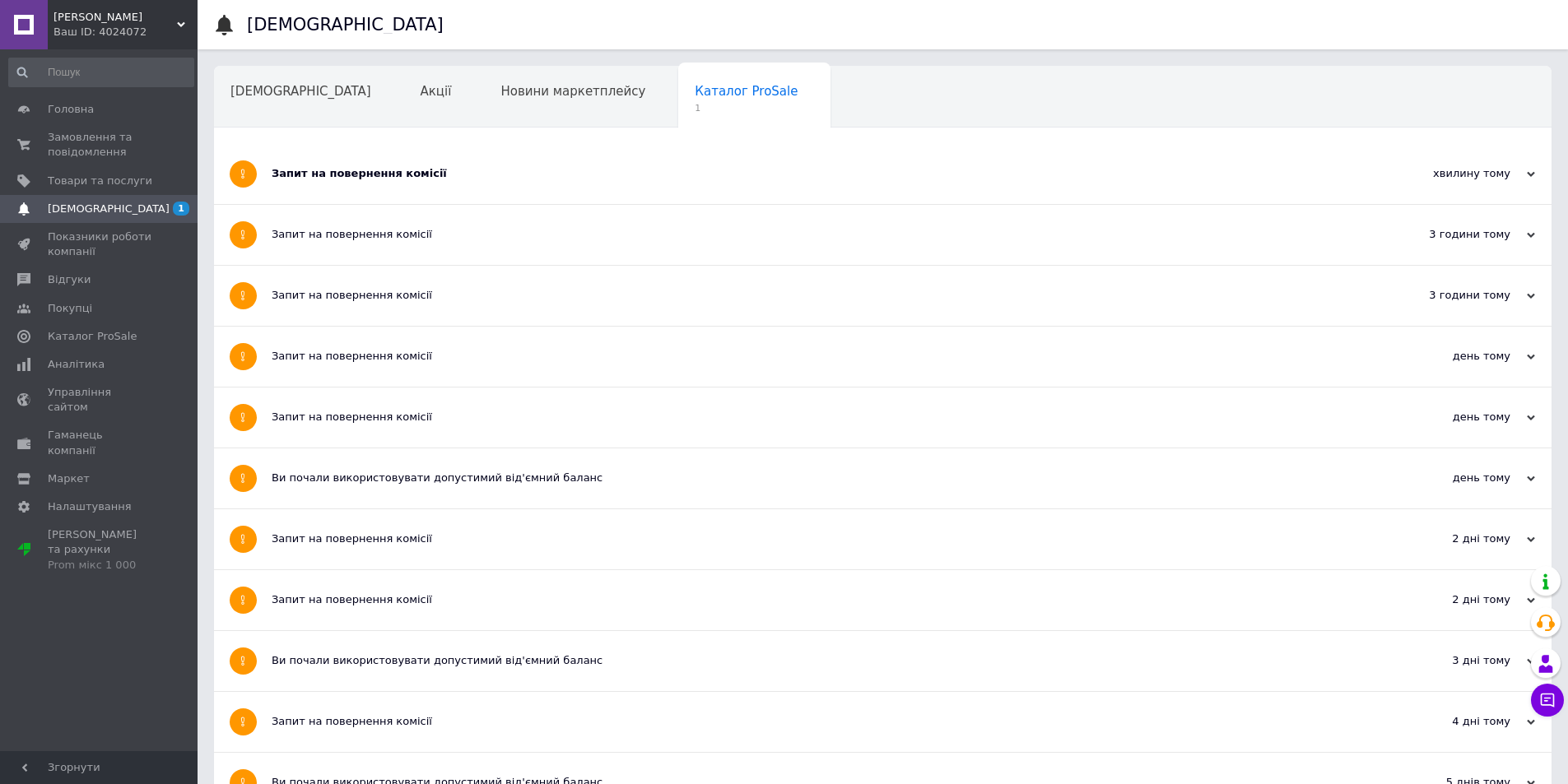
click at [585, 167] on div "Запит на повернення комісії" at bounding box center [821, 174] width 1099 height 15
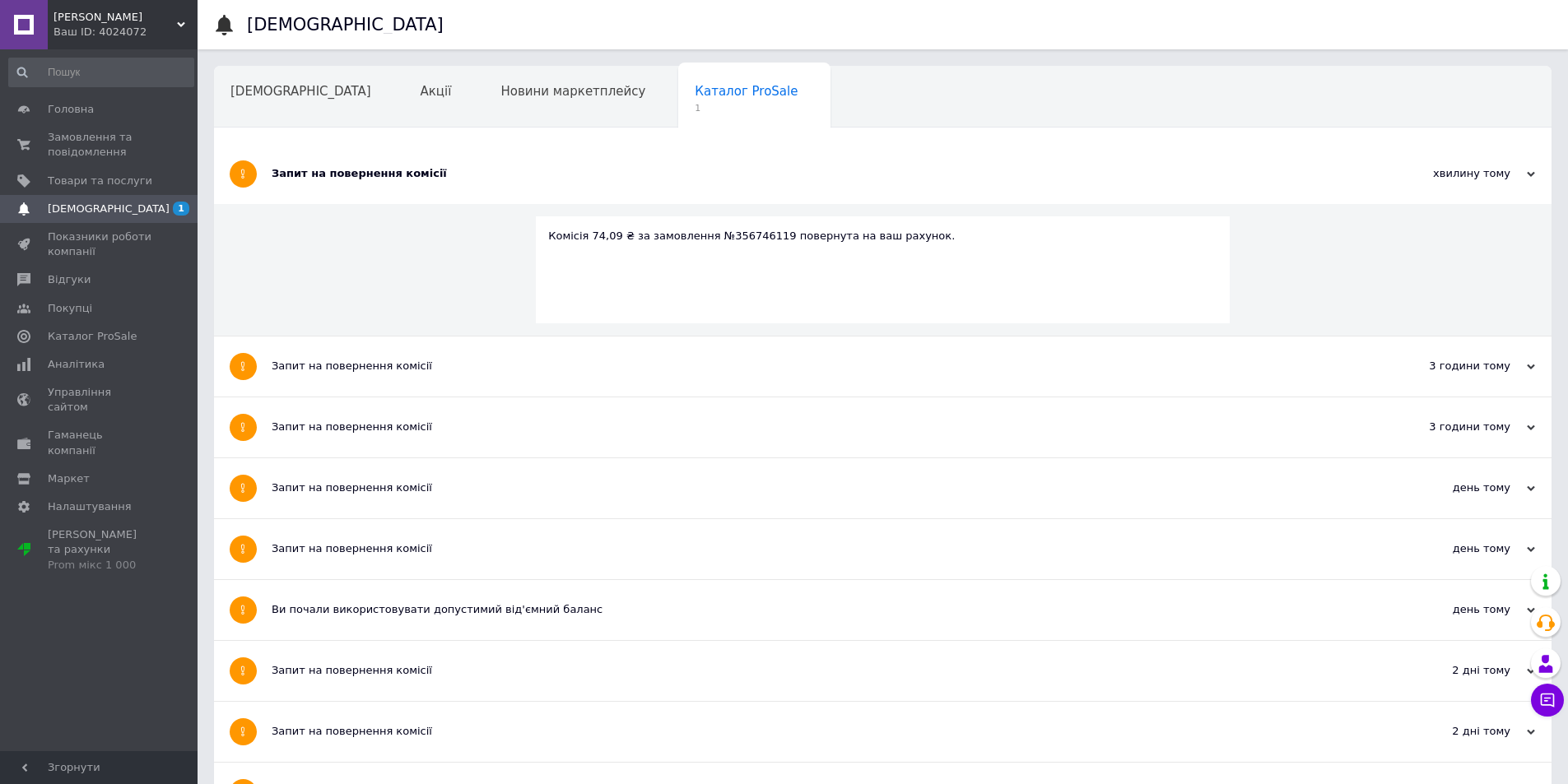
click at [585, 167] on div "Запит на повернення комісії" at bounding box center [821, 174] width 1099 height 15
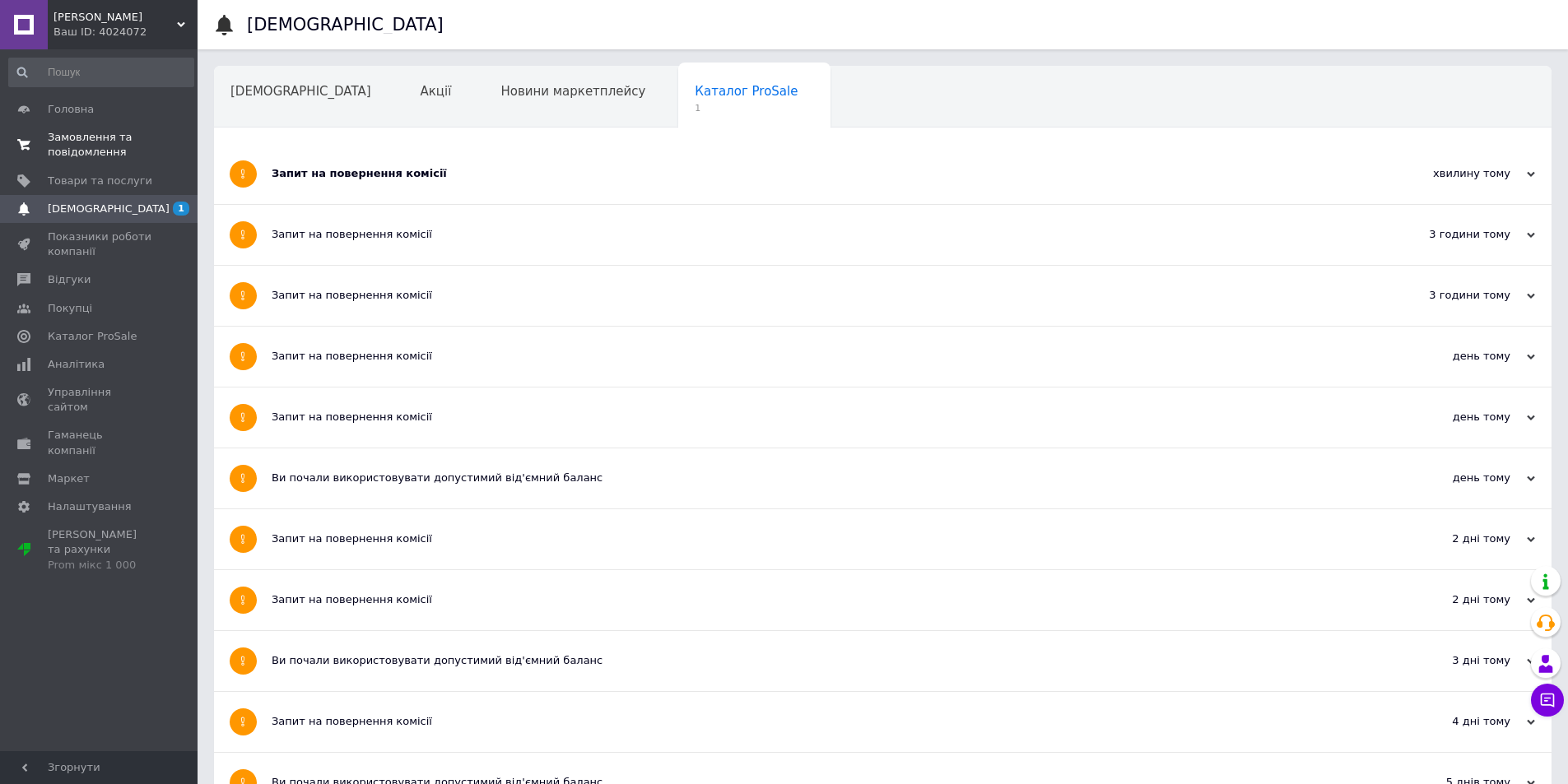
click at [97, 138] on span "Замовлення та повідомлення" at bounding box center [100, 145] width 105 height 30
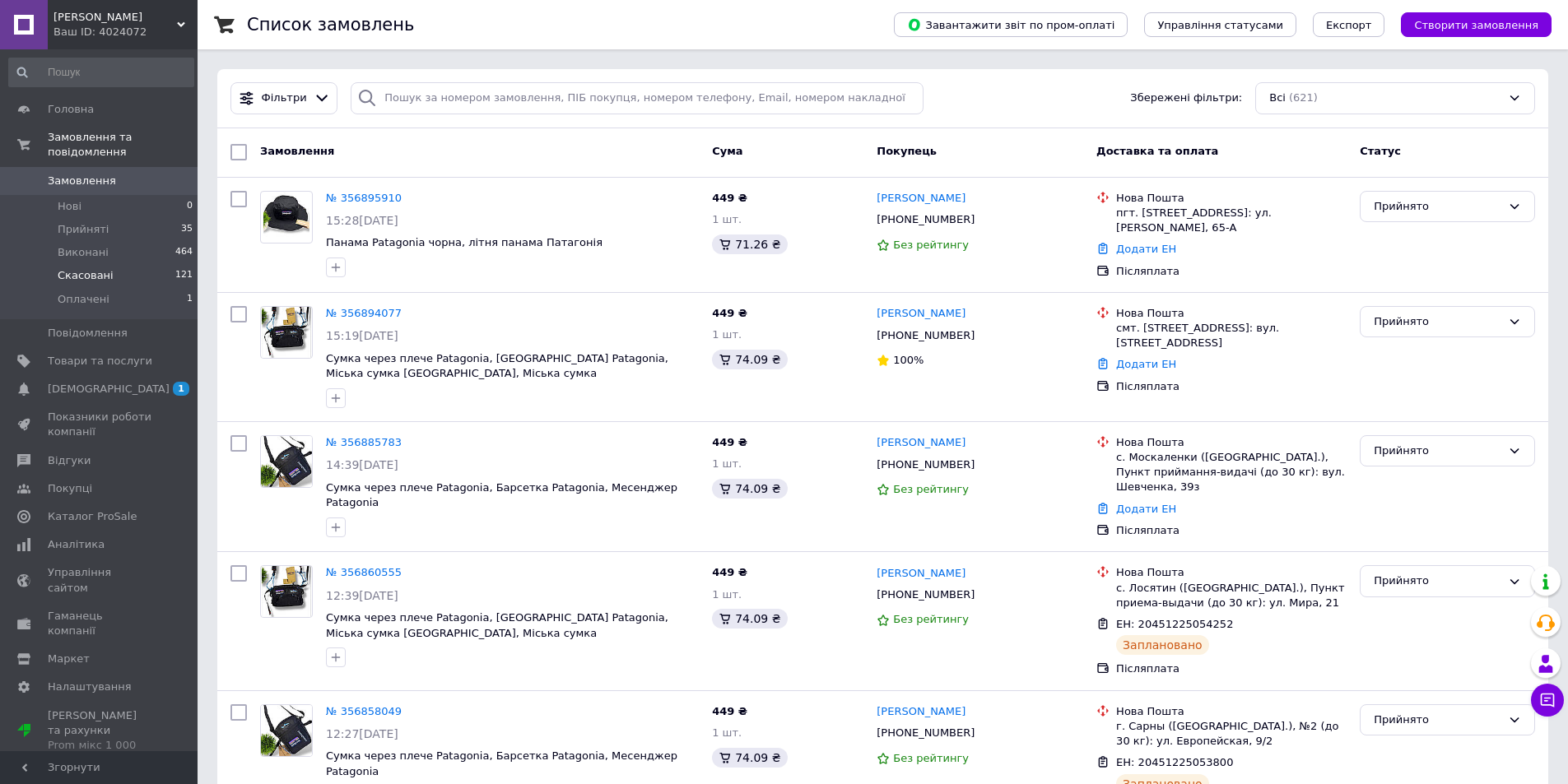
click at [66, 268] on span "Скасовані" at bounding box center [86, 275] width 56 height 15
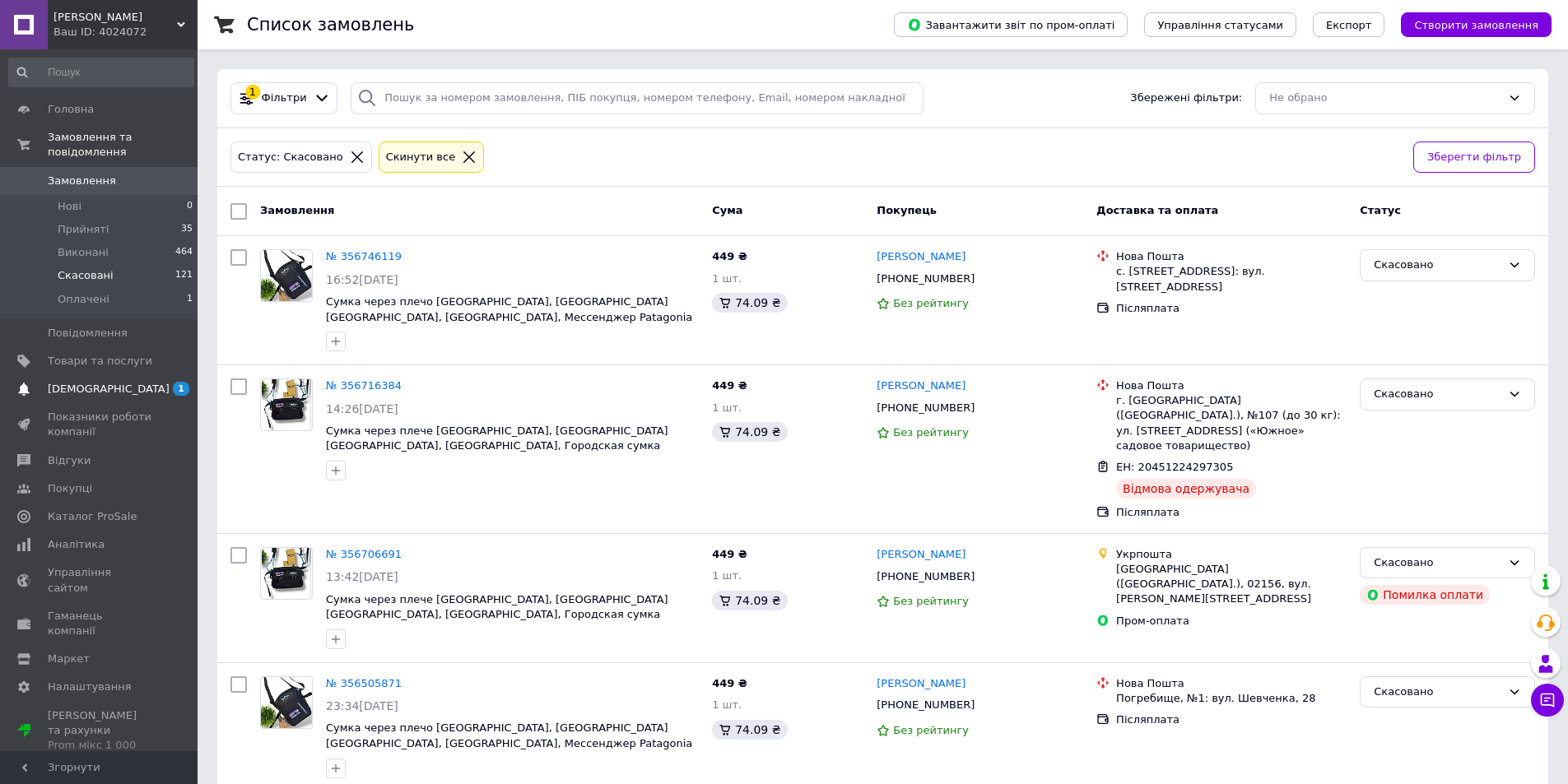
click at [117, 382] on span "[DEMOGRAPHIC_DATA]" at bounding box center [100, 389] width 105 height 15
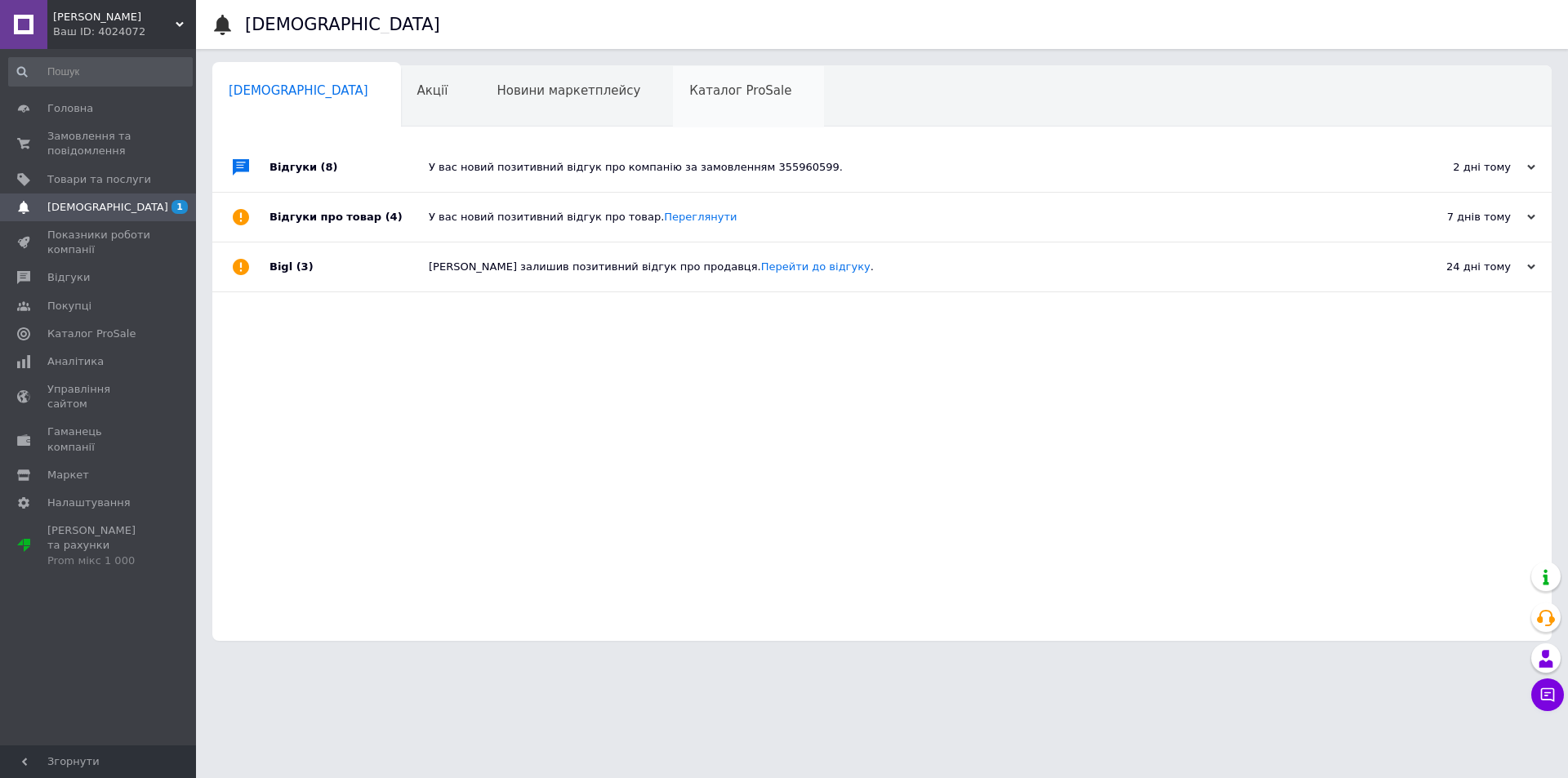
click at [689, 88] on span "Каталог ProSale" at bounding box center [740, 91] width 102 height 15
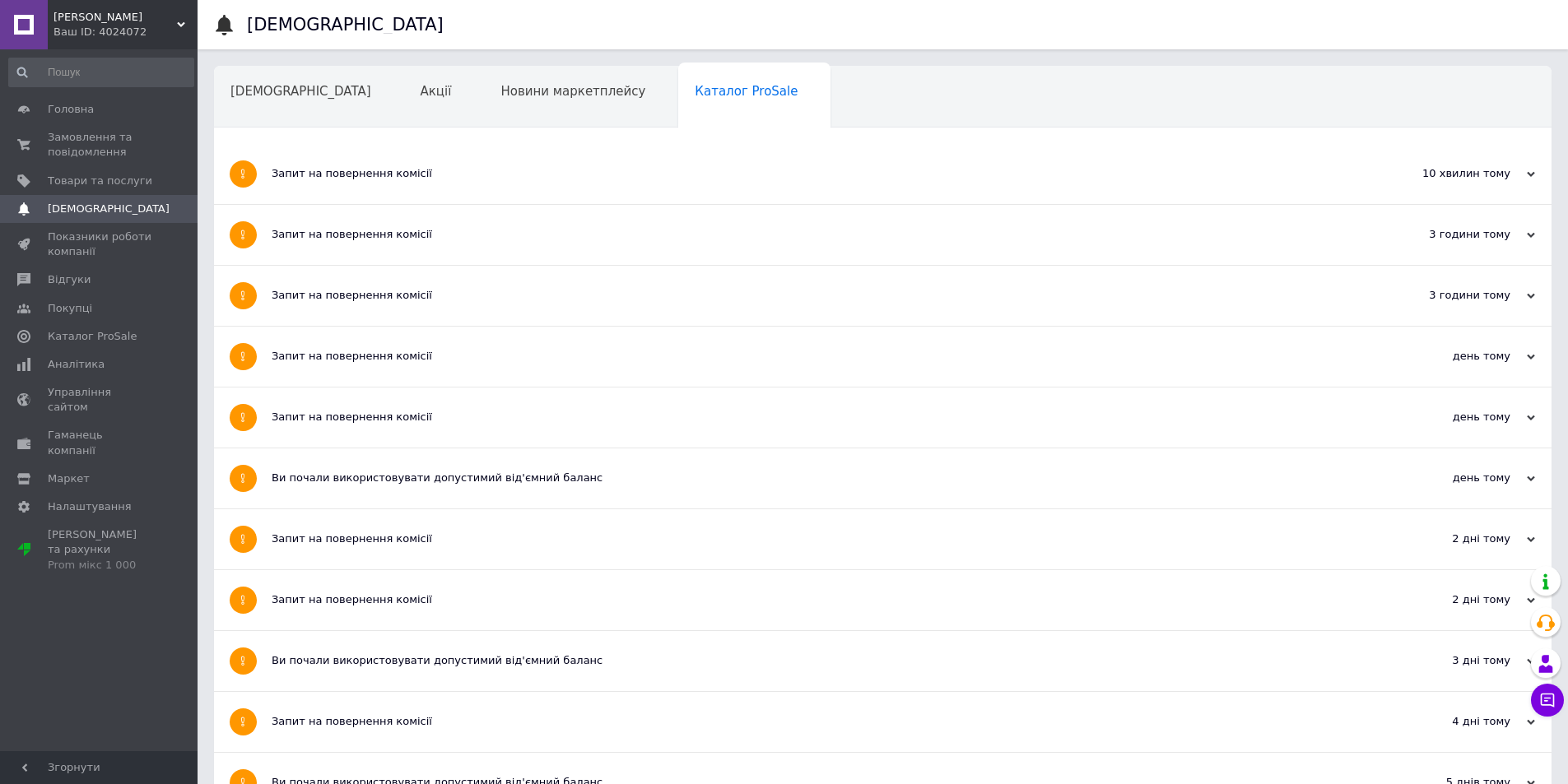
click at [748, 176] on div "Запит на повернення комісії" at bounding box center [821, 174] width 1099 height 15
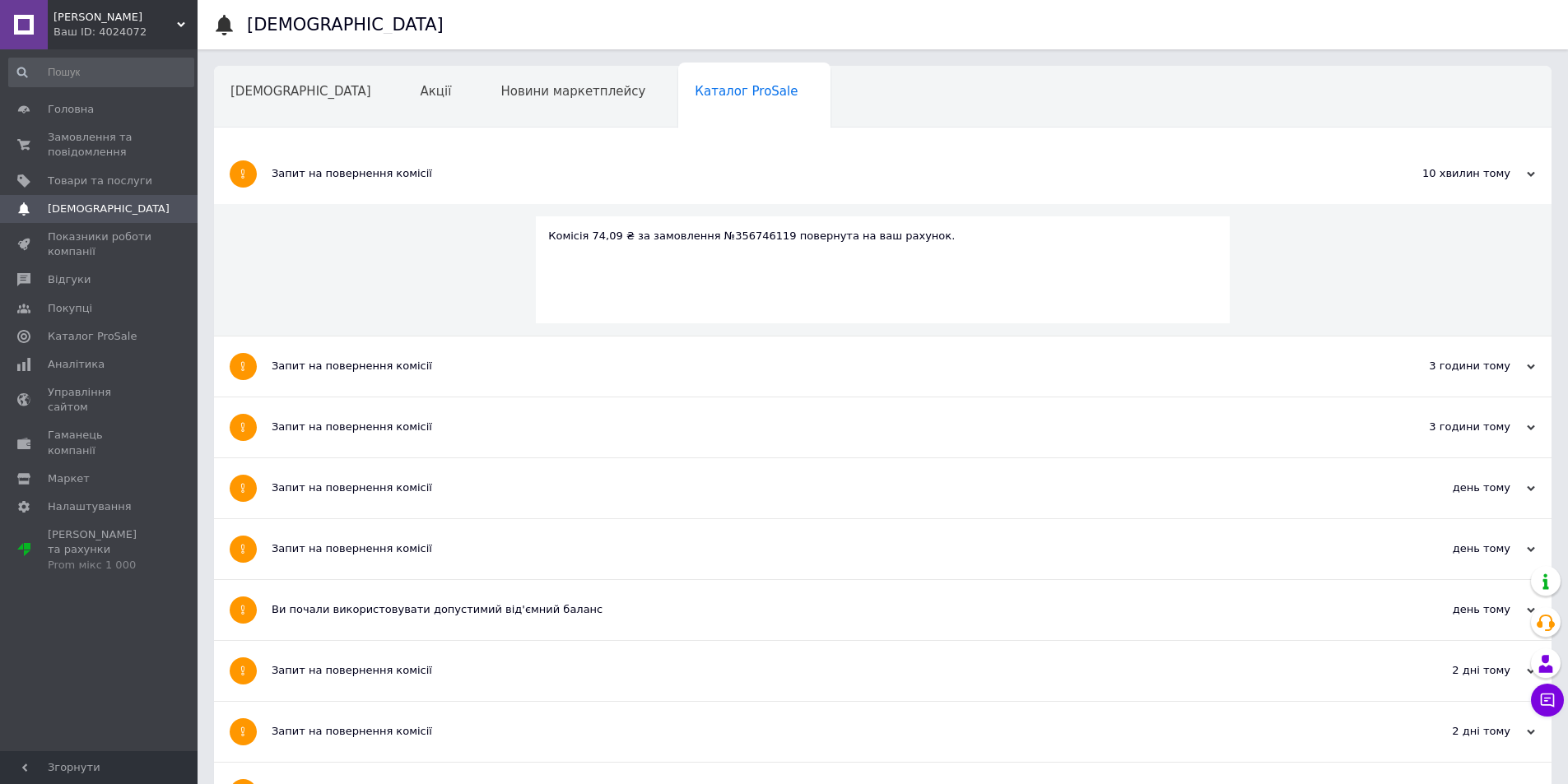
click at [748, 176] on div "Запит на повернення комісії" at bounding box center [821, 174] width 1099 height 15
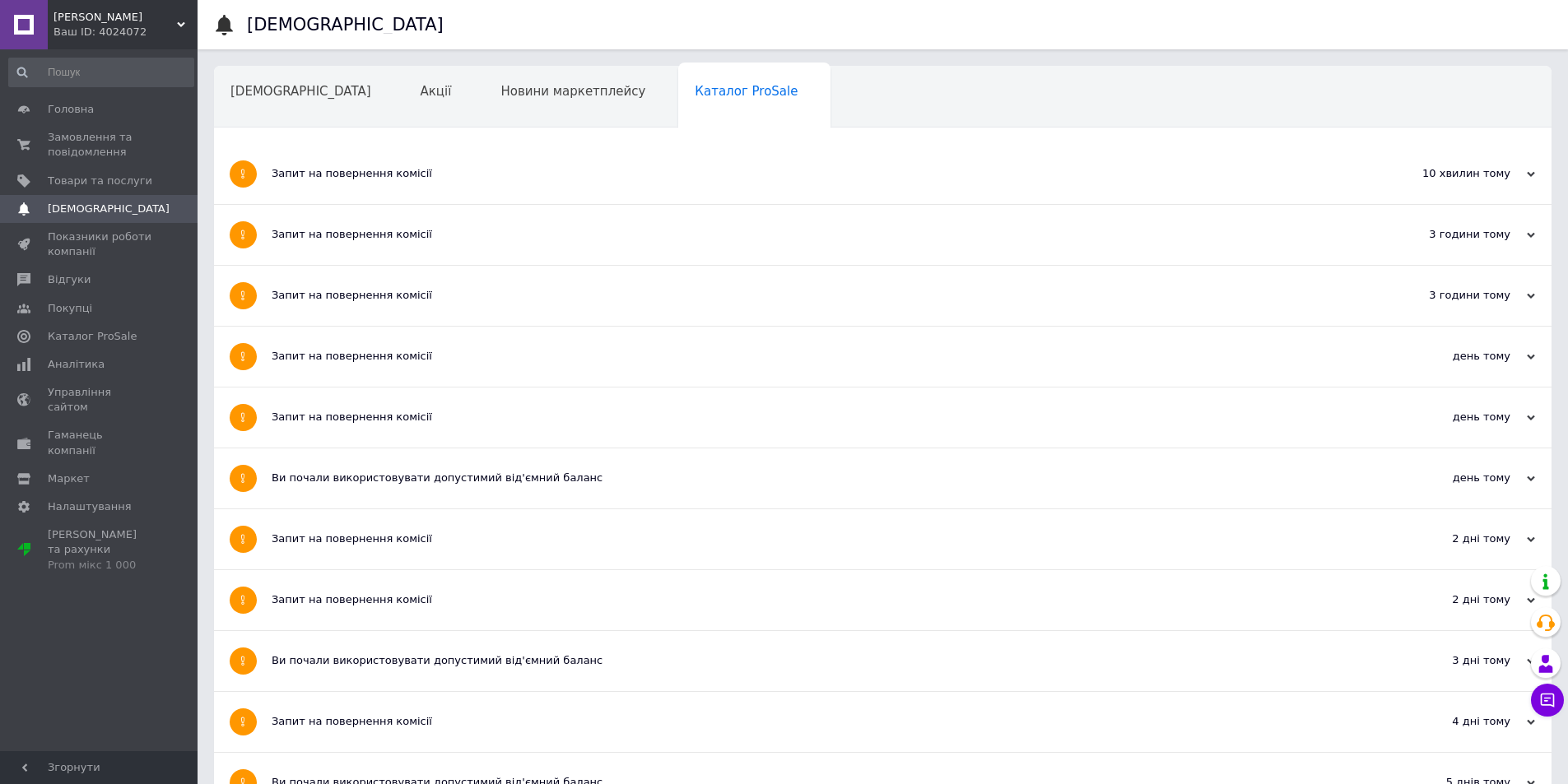
click at [653, 236] on div "Запит на повернення комісії" at bounding box center [821, 234] width 1099 height 15
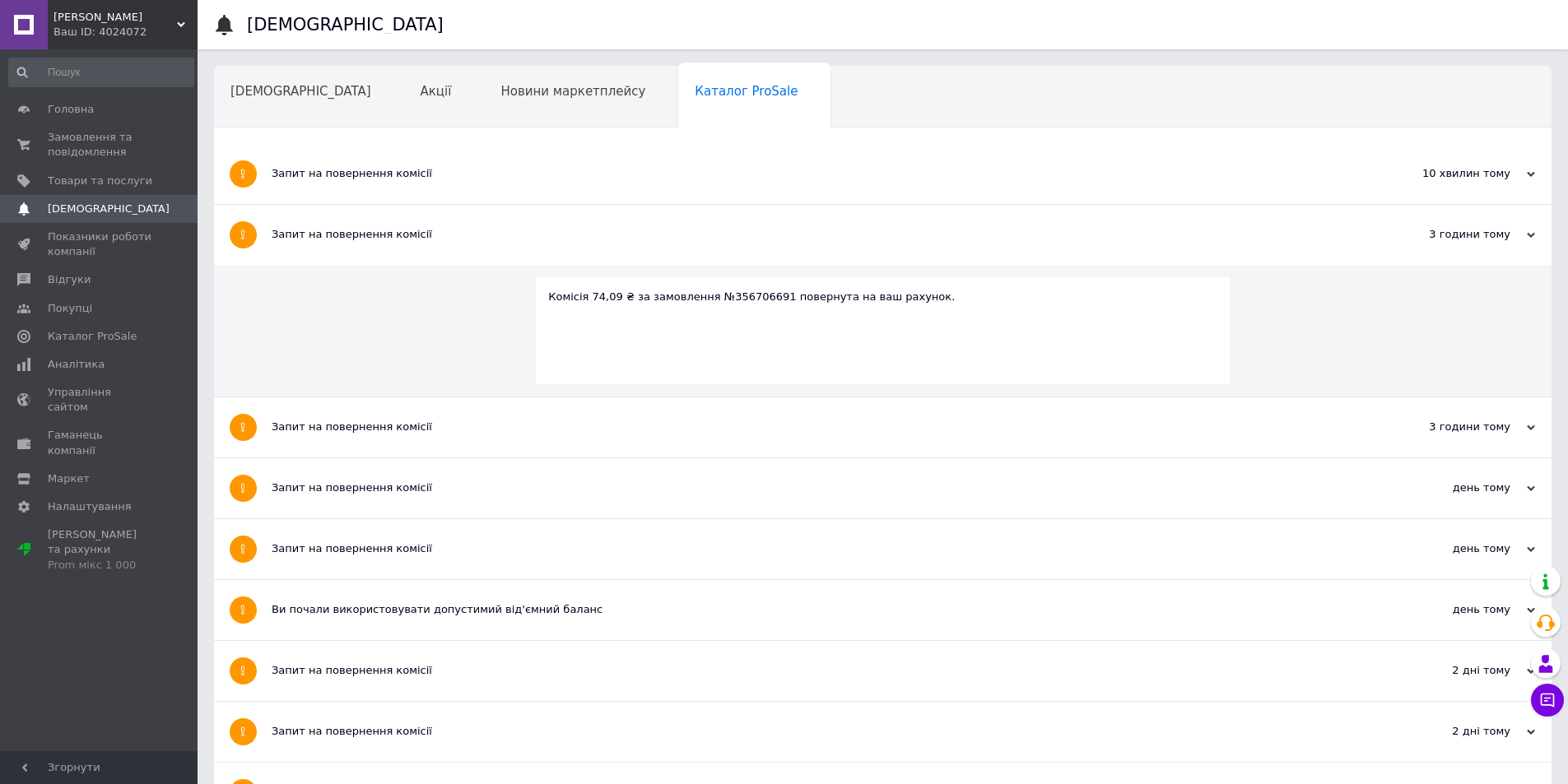
click at [653, 235] on div "Запит на повернення комісії" at bounding box center [821, 234] width 1099 height 15
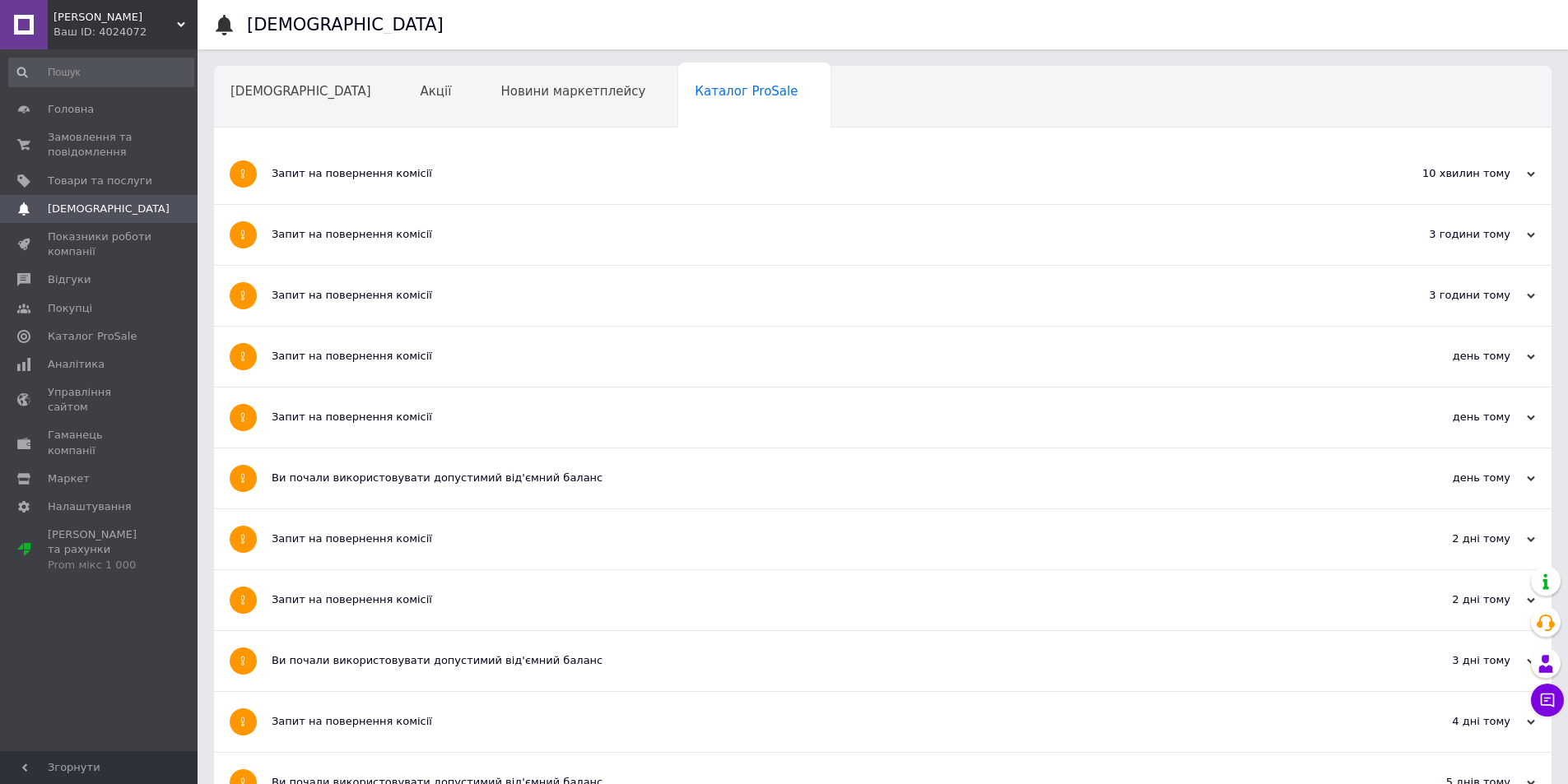
click at [597, 291] on div "Запит на повернення комісії" at bounding box center [821, 295] width 1099 height 15
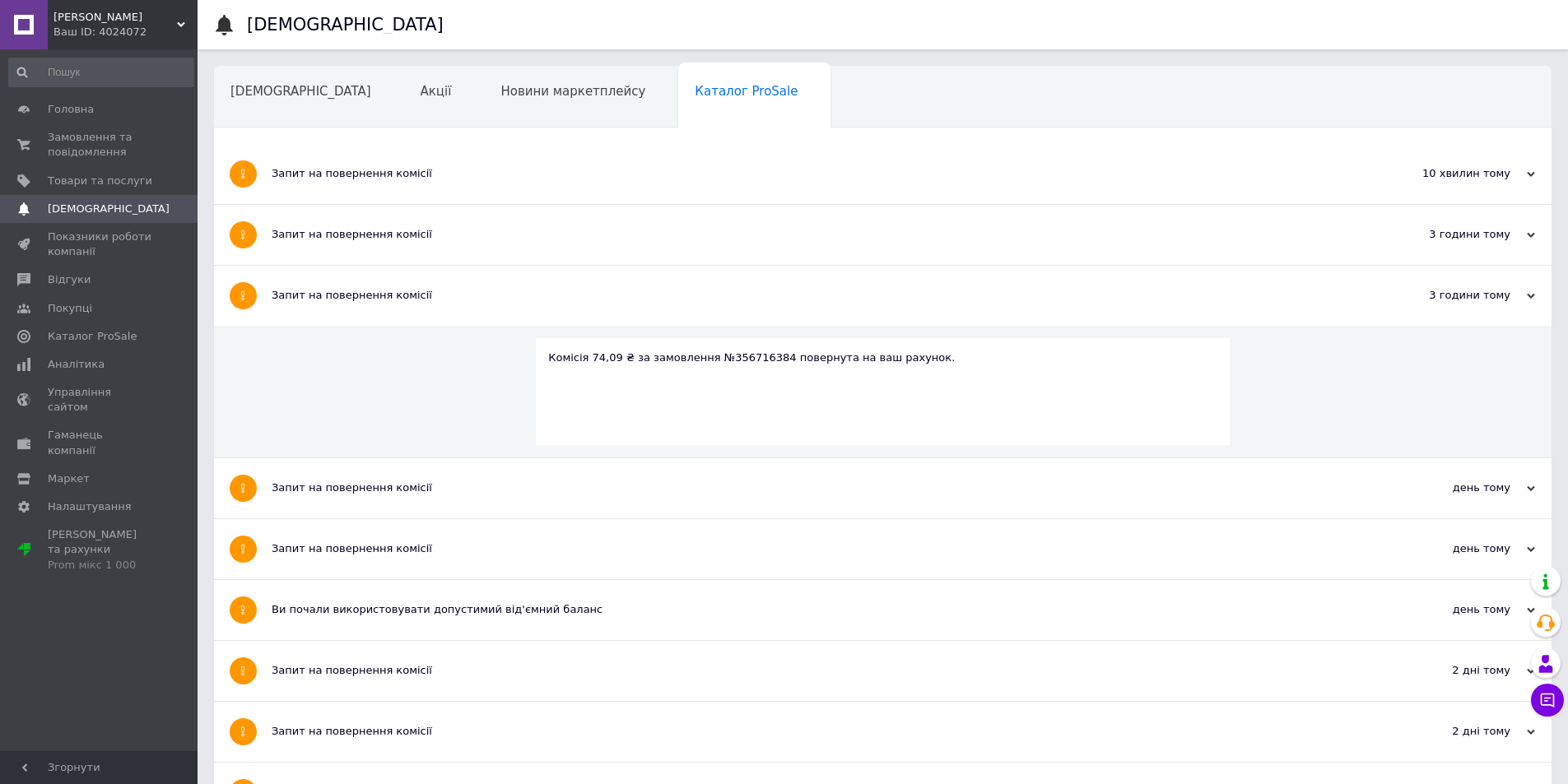
click at [600, 284] on div "Запит на повернення комісії" at bounding box center [821, 295] width 1099 height 60
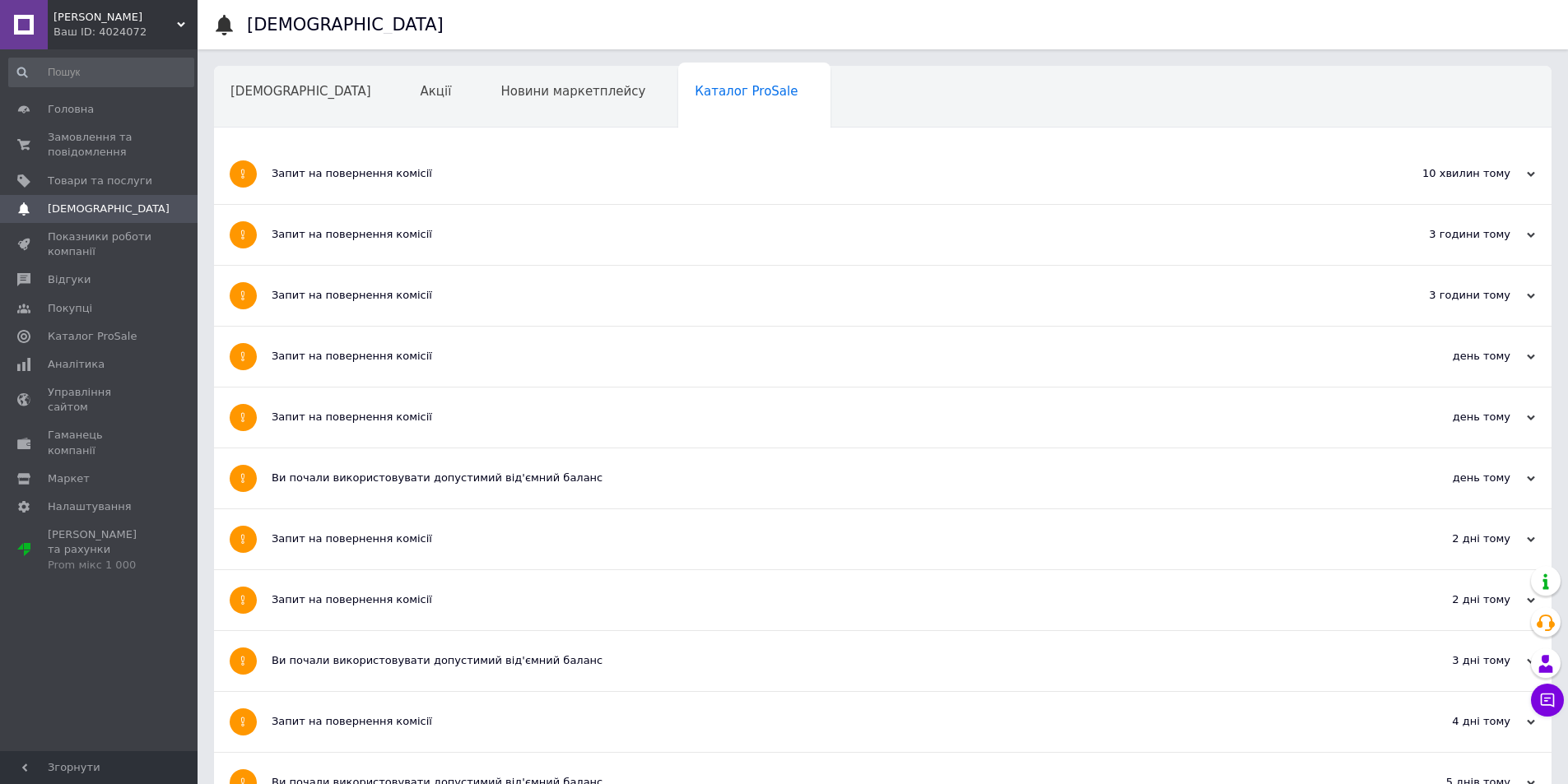
click at [599, 286] on div "Запит на повернення комісії" at bounding box center [821, 295] width 1099 height 60
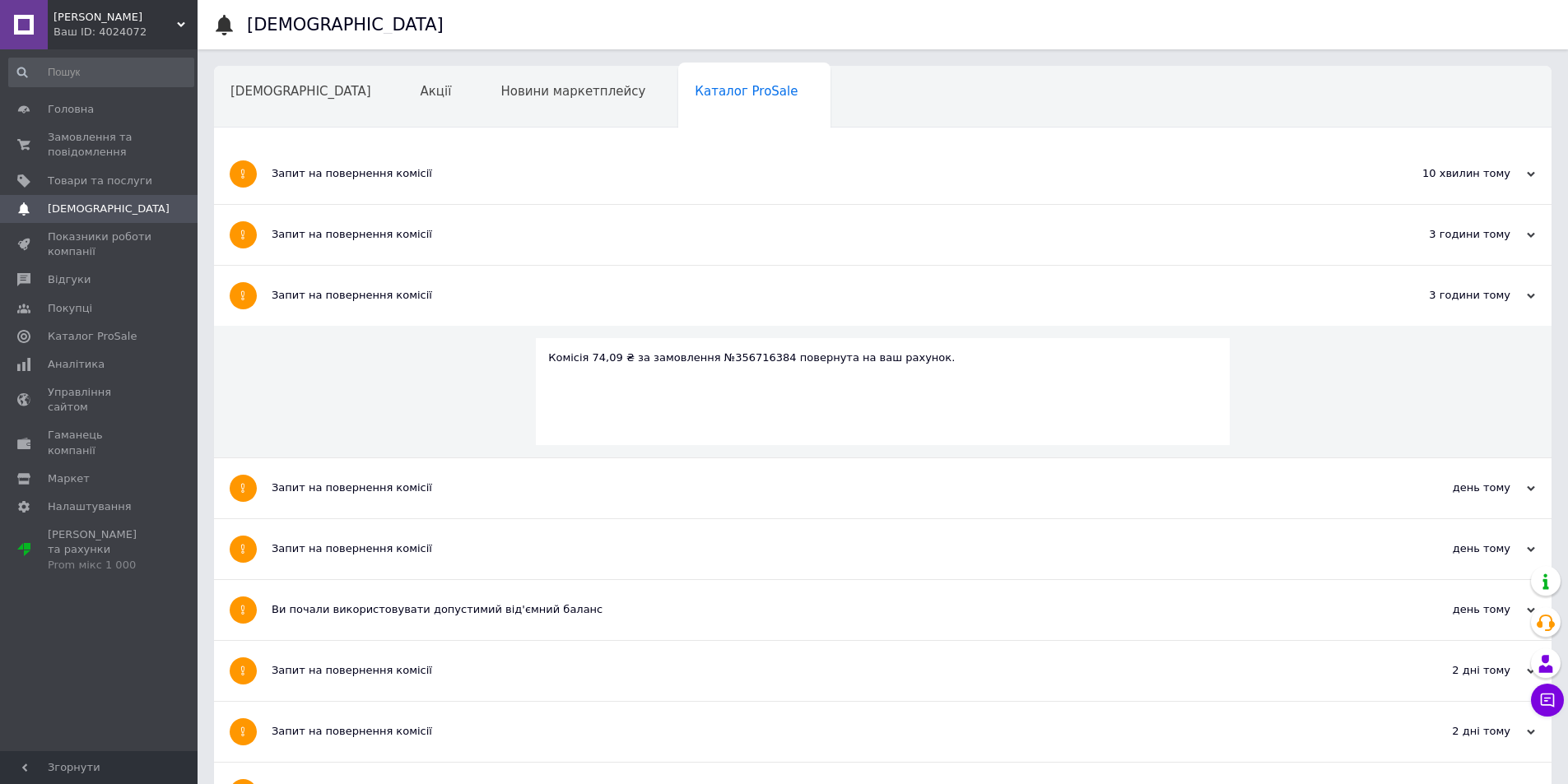
click at [722, 352] on div "Комісія 74,09 ₴ за замовлення №356716384 повернута на ваш рахунок." at bounding box center [883, 358] width 669 height 15
copy div "356716384"
click at [129, 156] on span "Замовлення та повідомлення" at bounding box center [100, 145] width 105 height 30
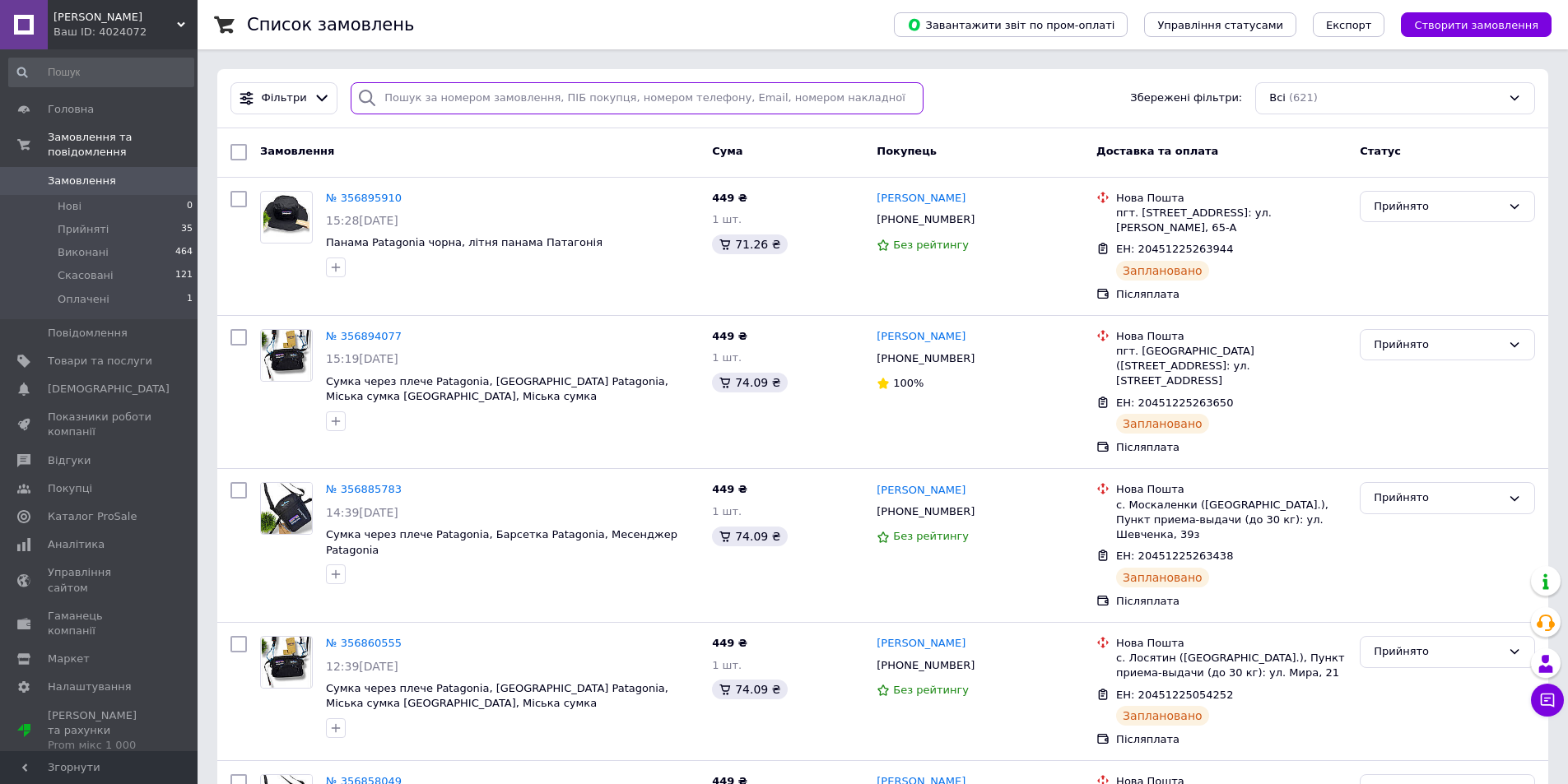
click at [577, 90] on input "search" at bounding box center [637, 98] width 573 height 32
paste input "356716384"
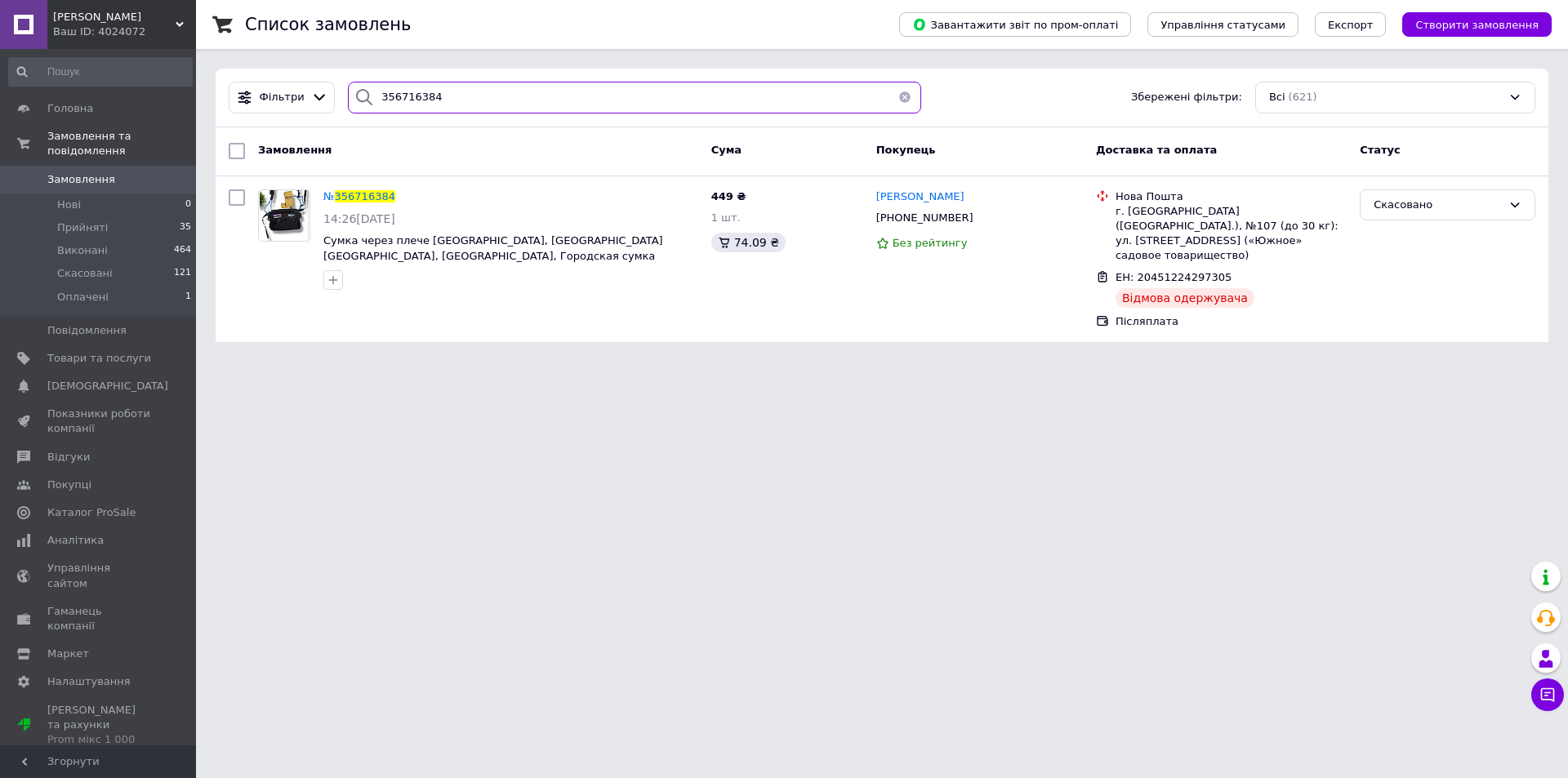
type input "356716384"
click at [898, 99] on button "button" at bounding box center [905, 97] width 33 height 32
